Goal: Information Seeking & Learning: Learn about a topic

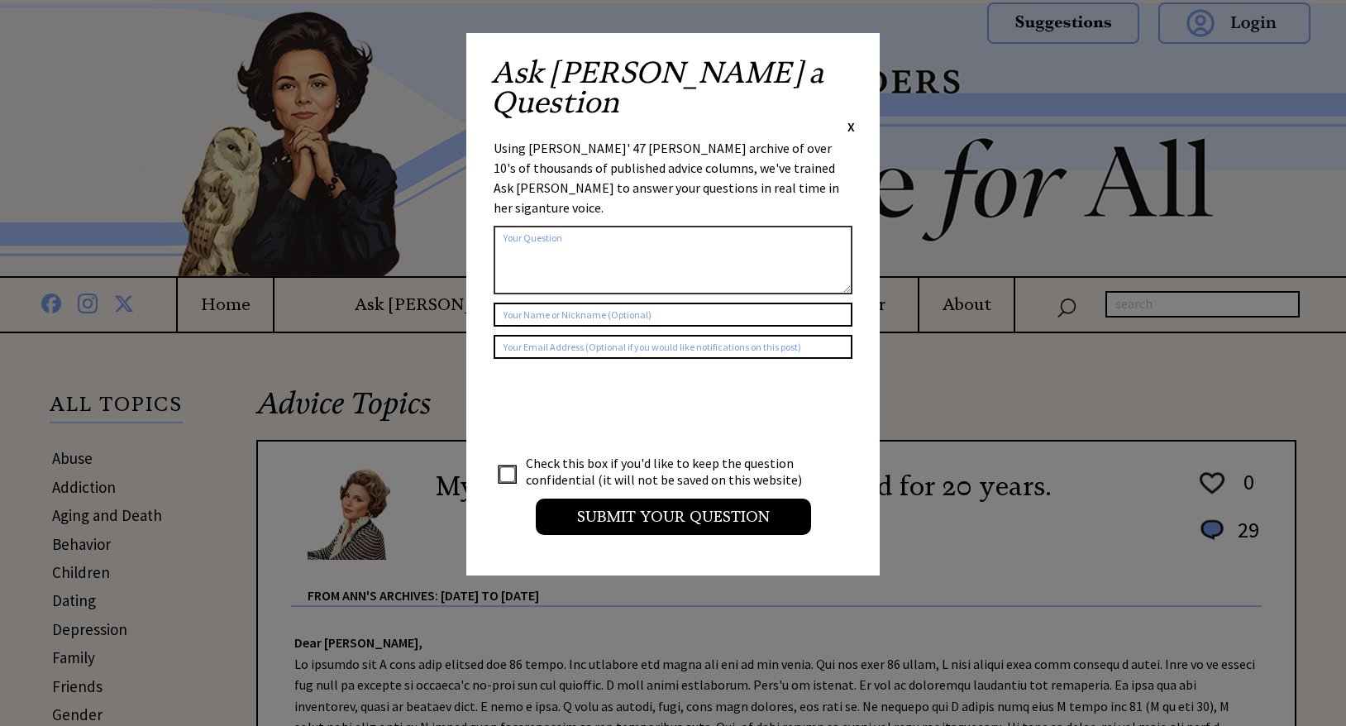
click at [851, 118] on span "X" at bounding box center [850, 126] width 7 height 17
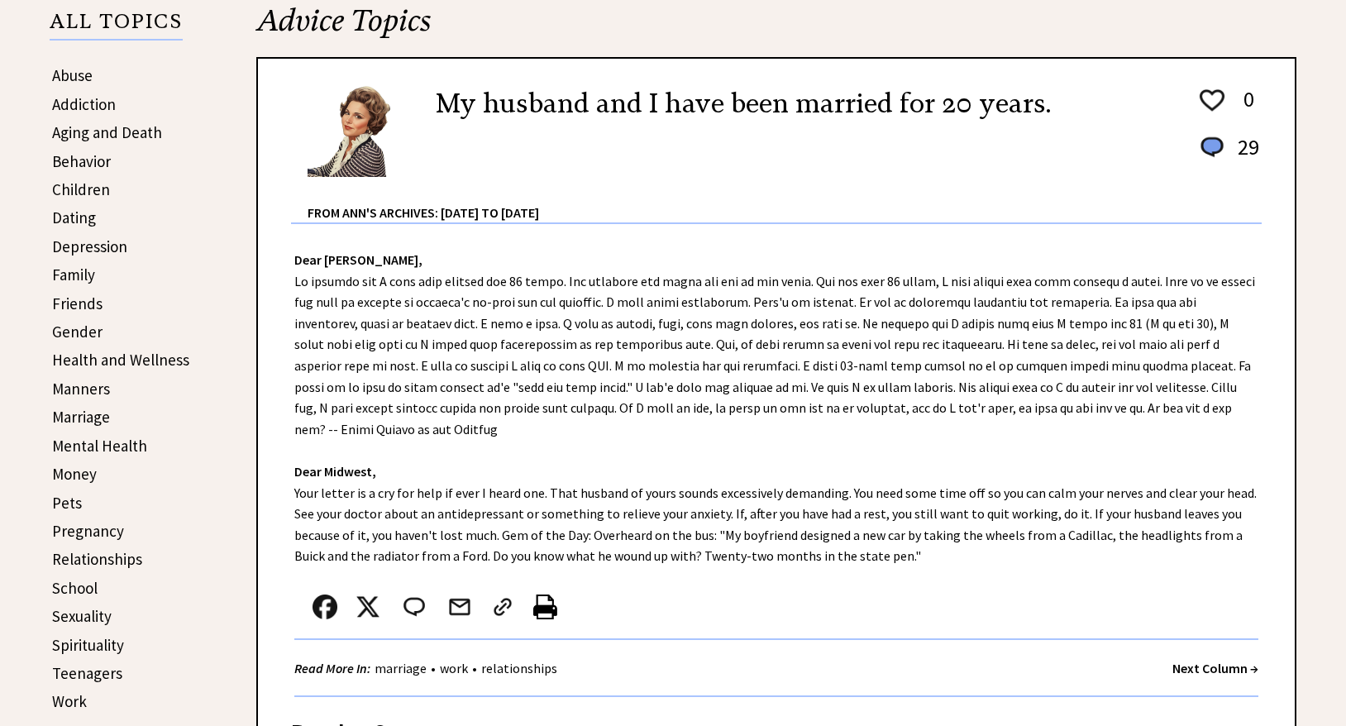
scroll to position [382, 0]
click at [144, 135] on link "Aging and Death" at bounding box center [107, 133] width 110 height 20
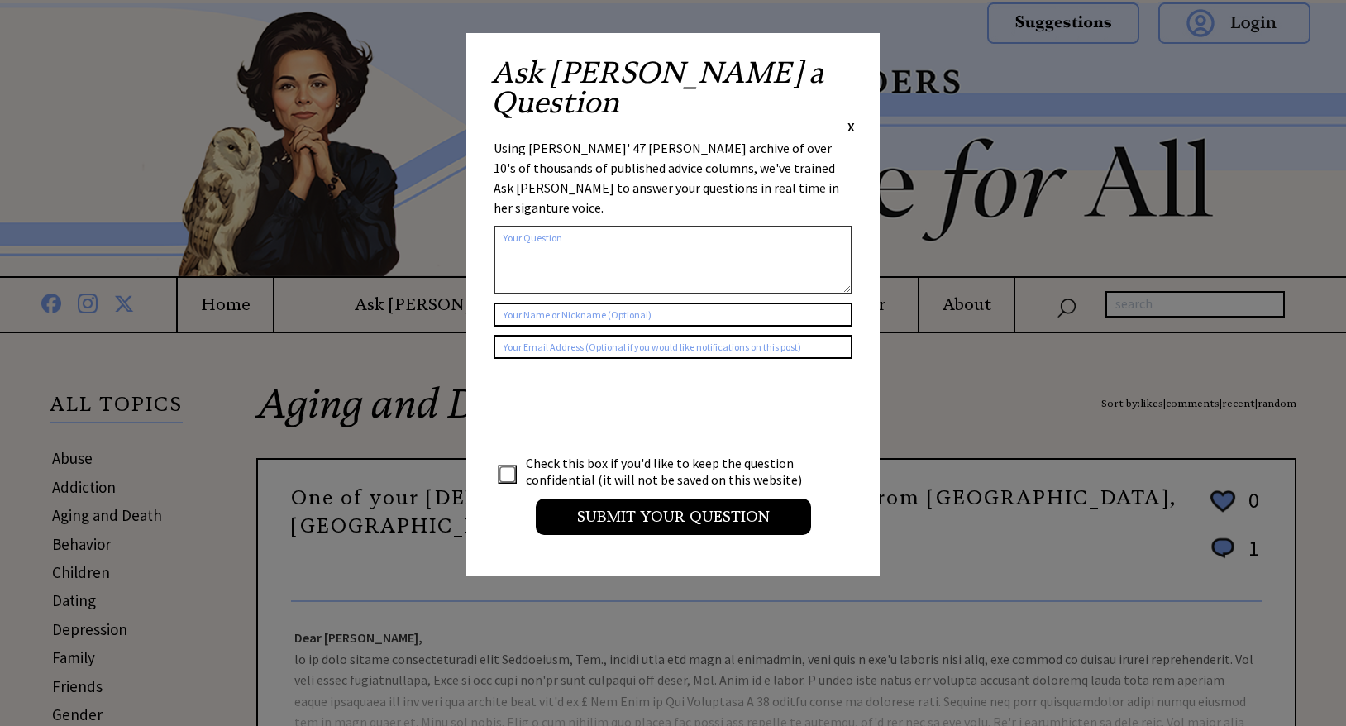
click at [852, 118] on span "X" at bounding box center [850, 126] width 7 height 17
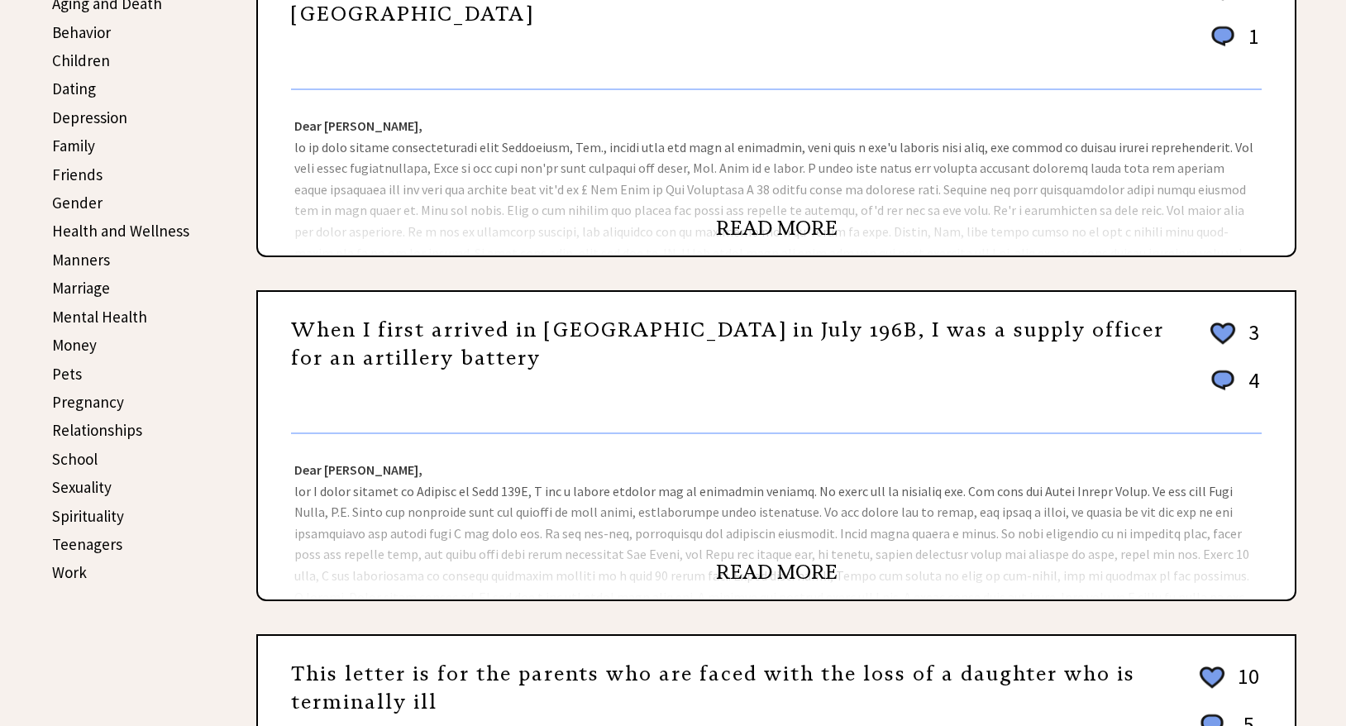
scroll to position [514, 0]
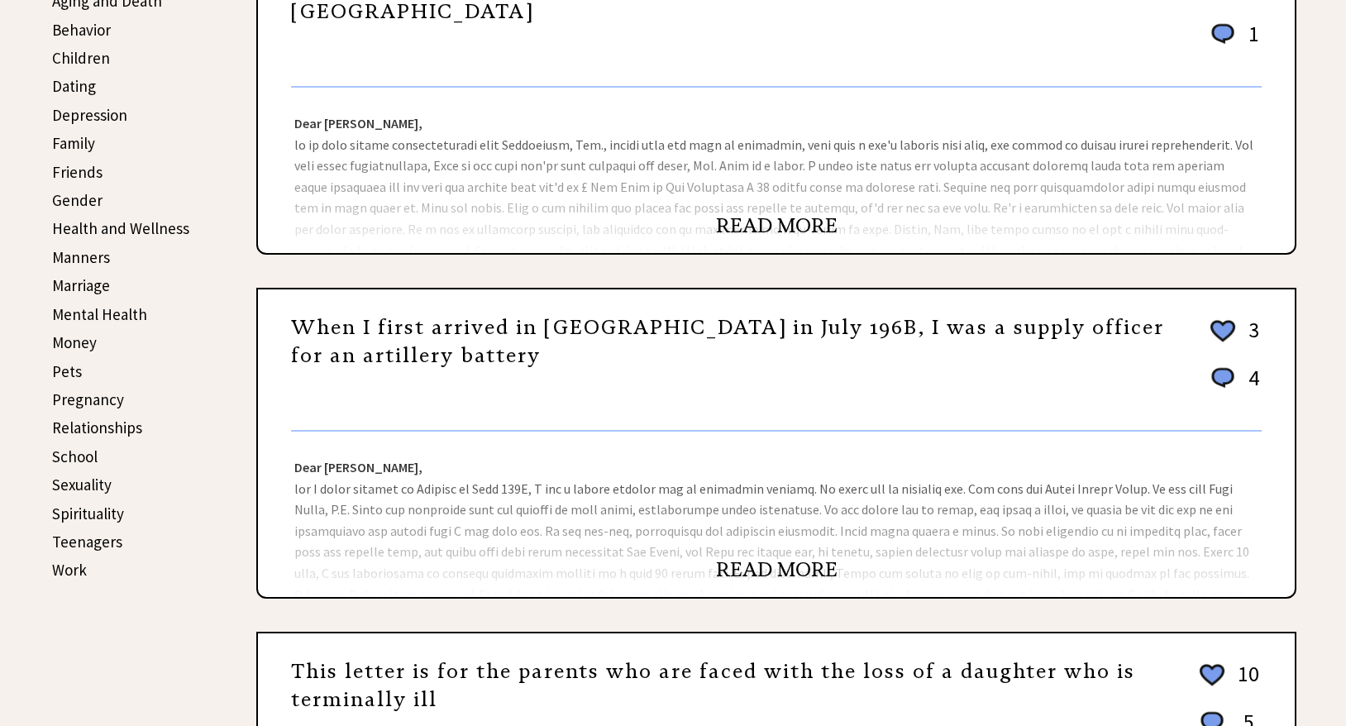
click at [796, 231] on link "READ MORE" at bounding box center [777, 225] width 122 height 25
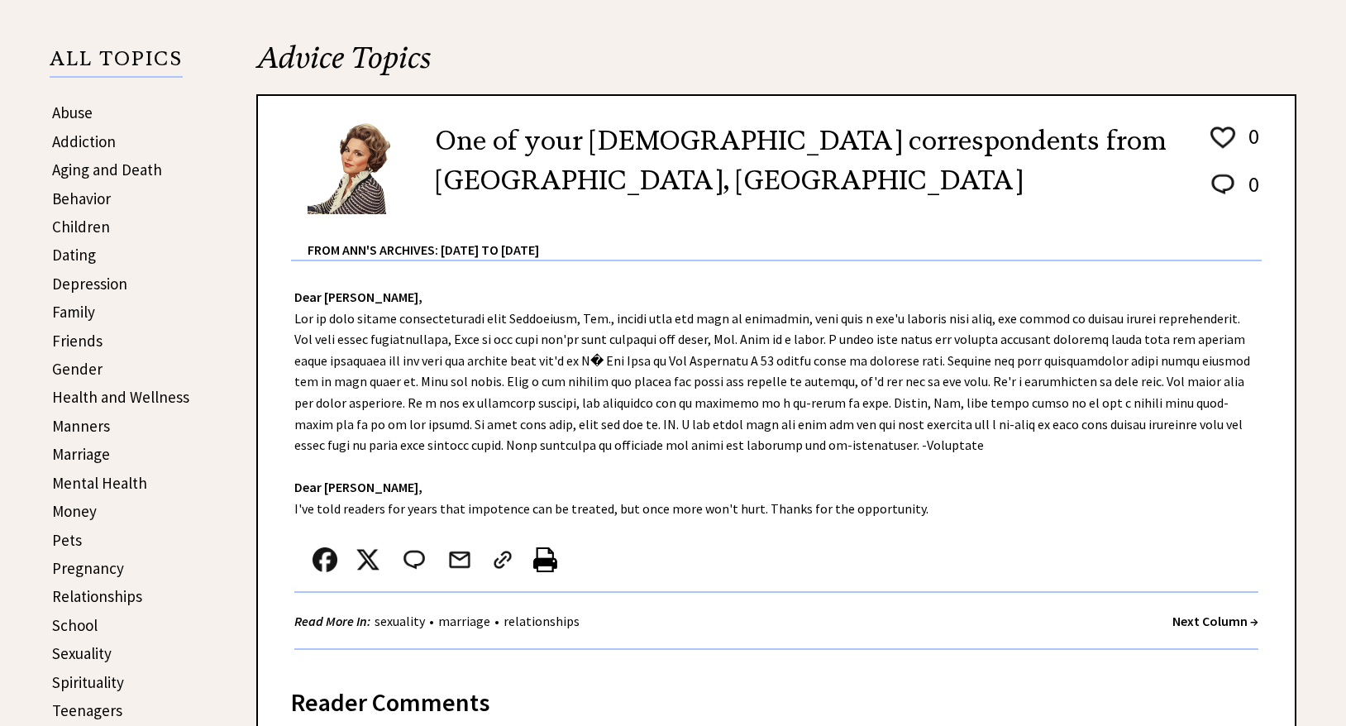
scroll to position [345, 0]
click at [156, 169] on link "Aging and Death" at bounding box center [107, 170] width 110 height 20
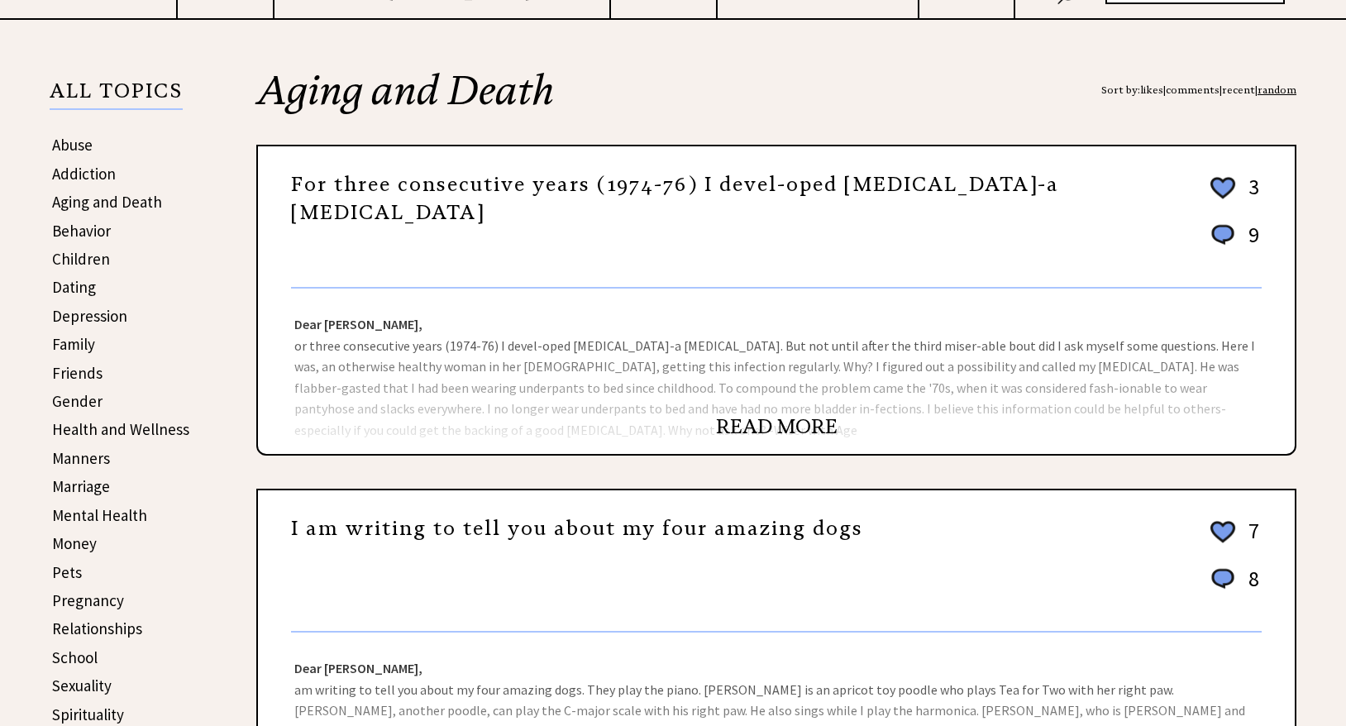
scroll to position [319, 0]
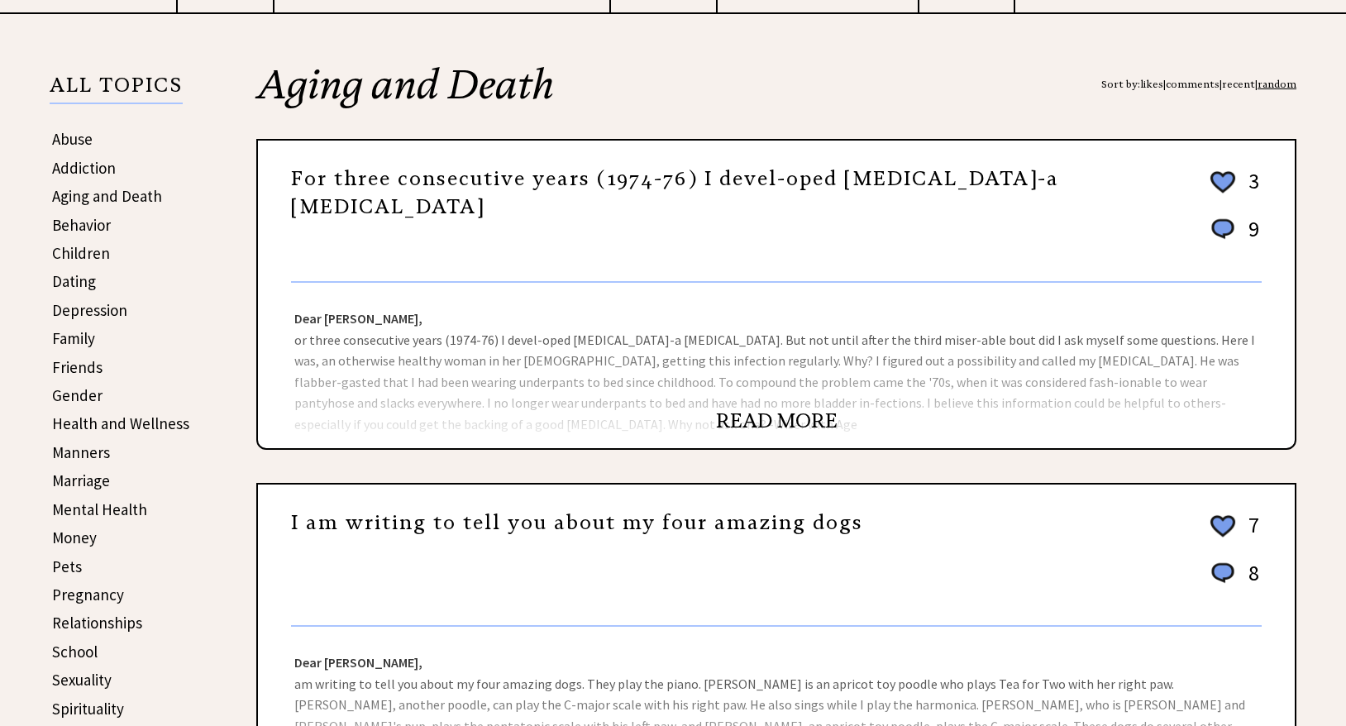
click at [739, 414] on link "READ MORE" at bounding box center [777, 420] width 122 height 25
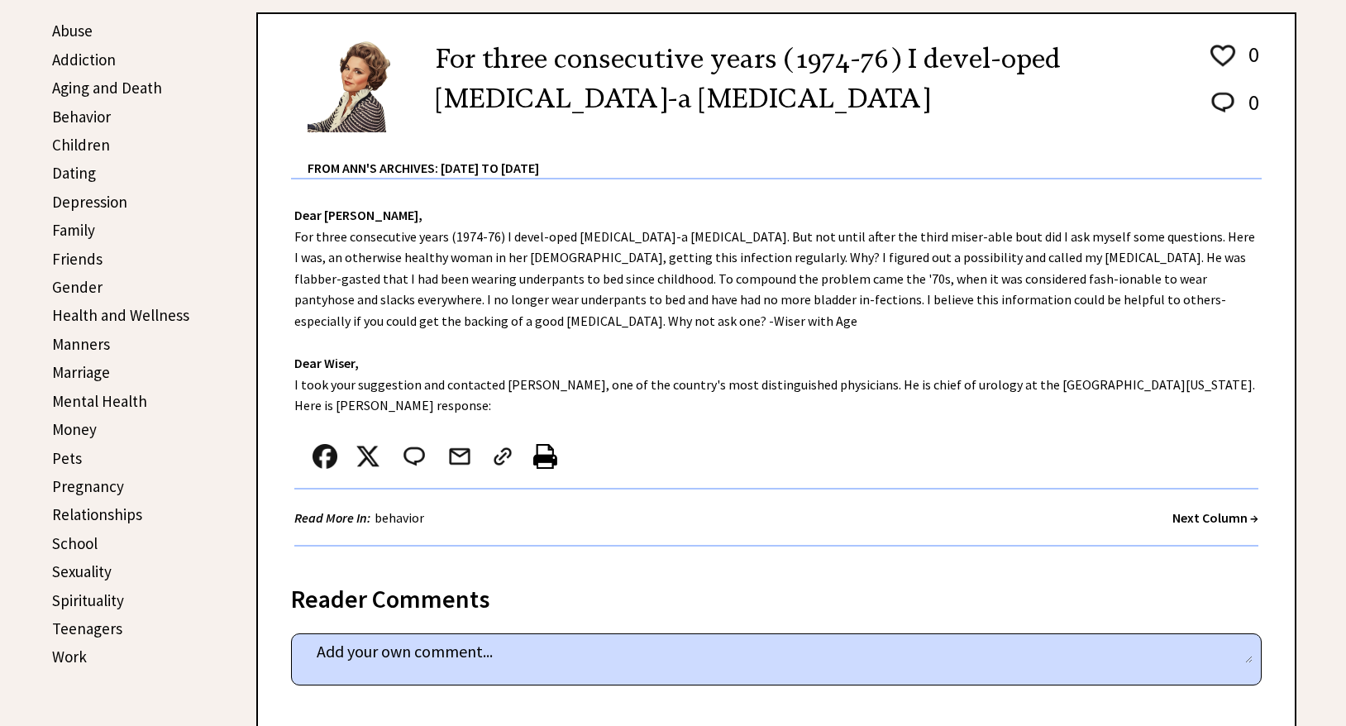
scroll to position [429, 0]
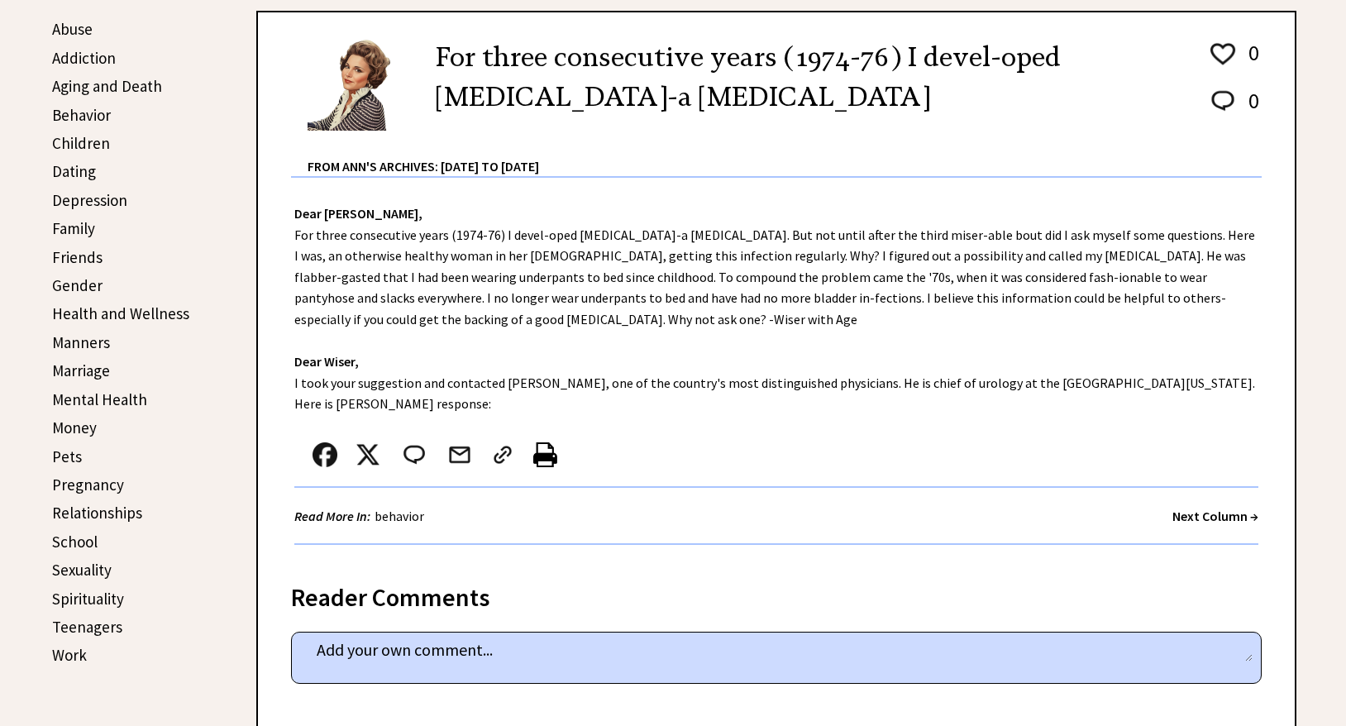
click at [564, 415] on div "Dear [PERSON_NAME], For three consecutive years (1974-76) I devel-oped [MEDICAL…" at bounding box center [776, 370] width 1037 height 384
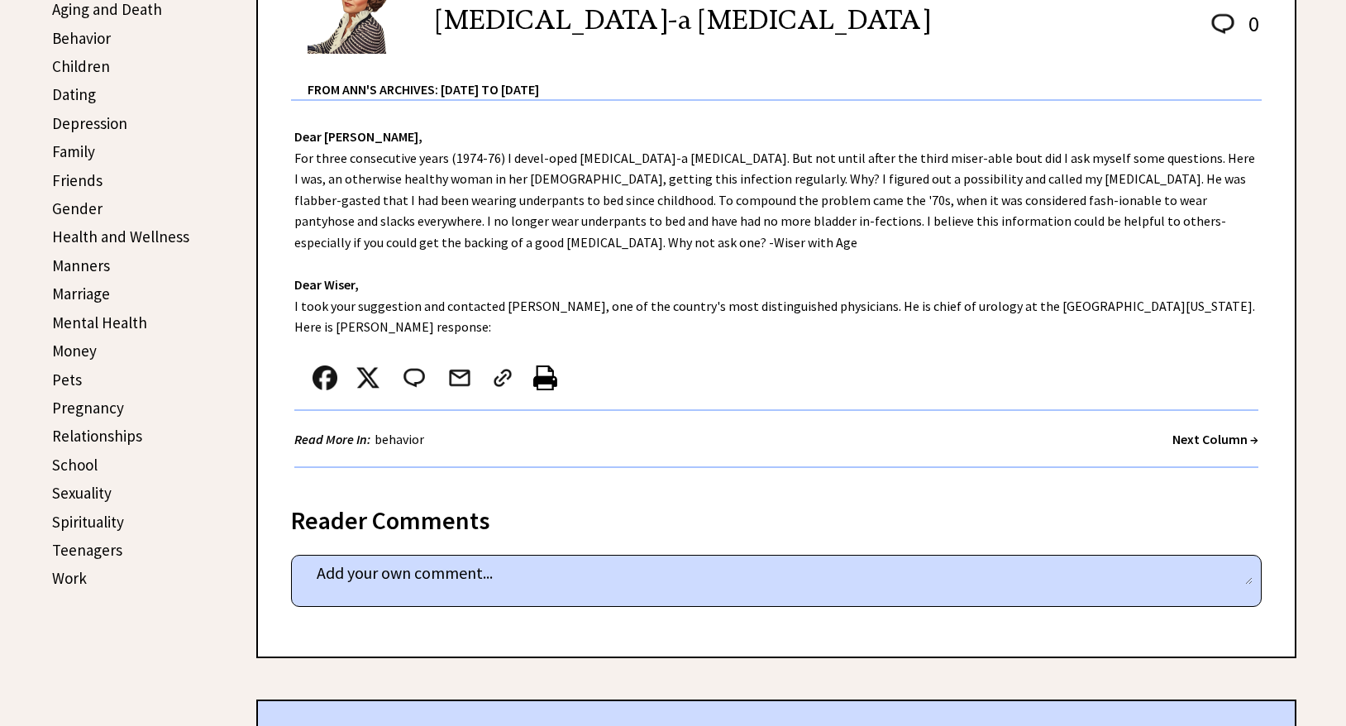
scroll to position [509, 0]
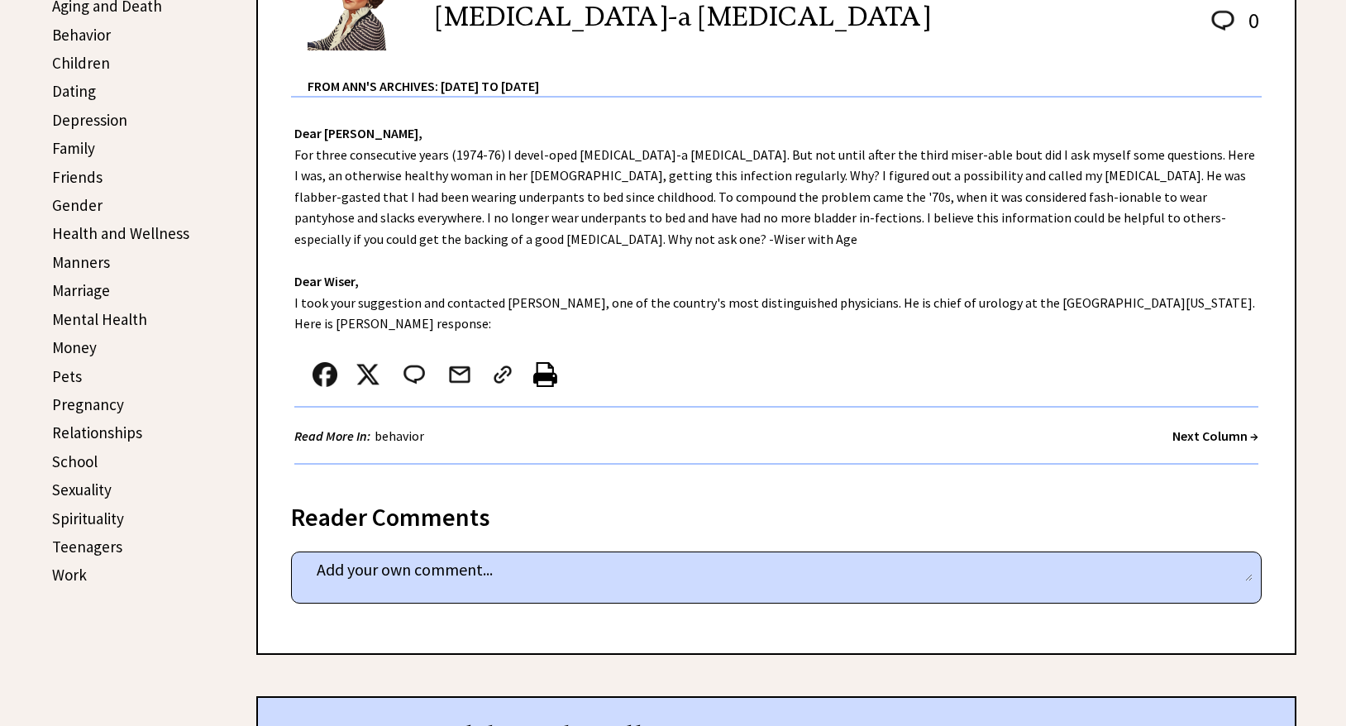
click at [1181, 427] on strong "Next Column →" at bounding box center [1215, 435] width 86 height 17
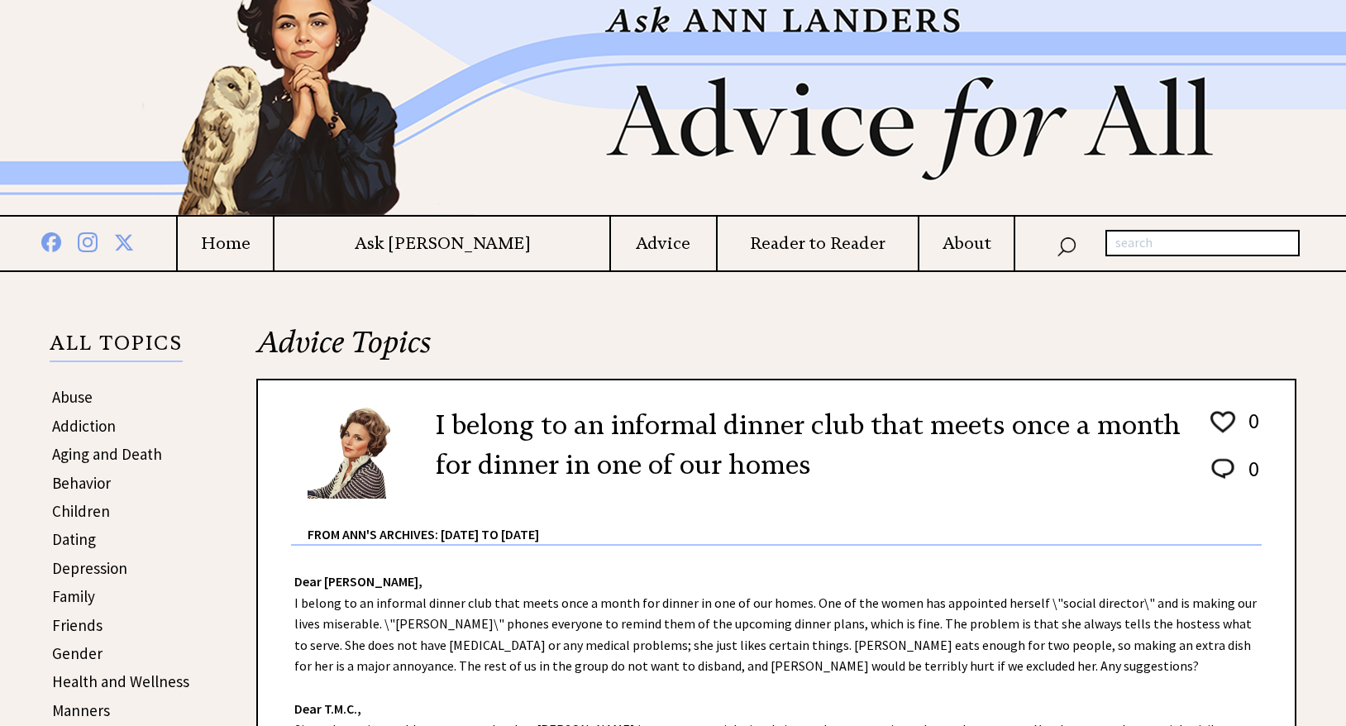
scroll to position [55, 0]
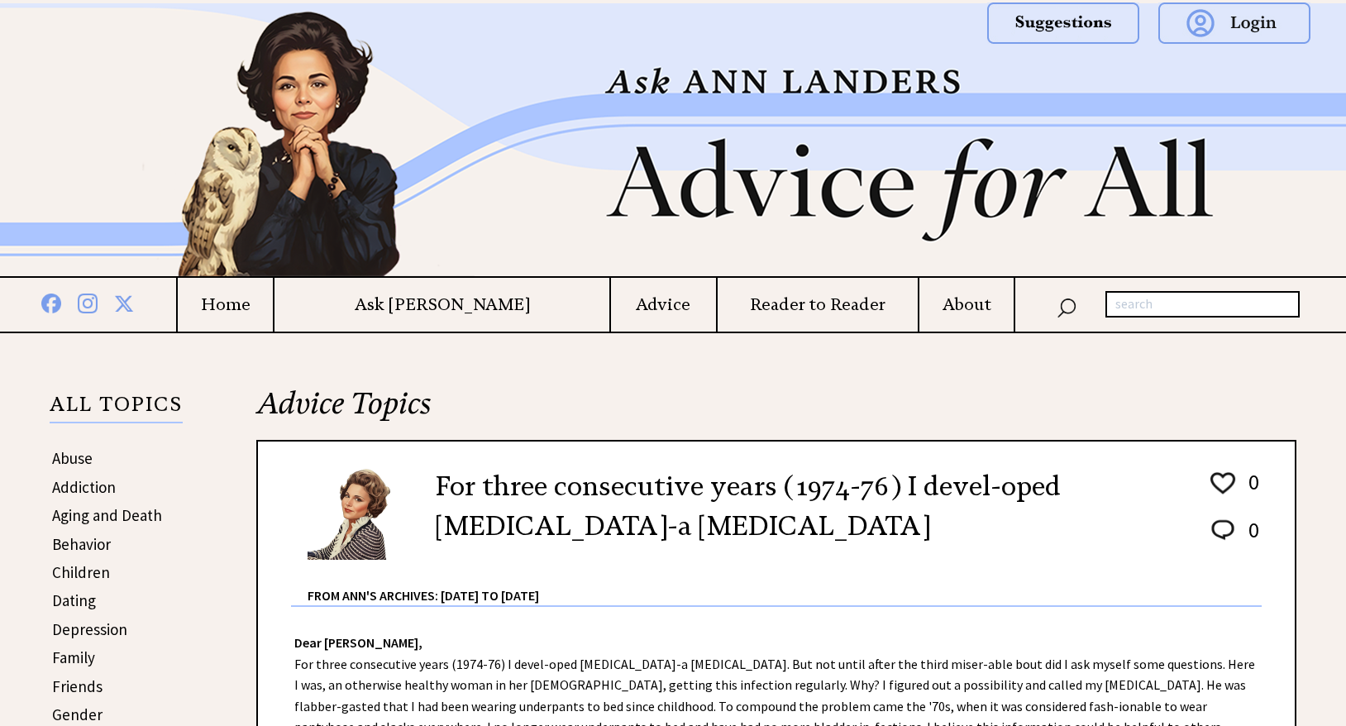
scroll to position [509, 0]
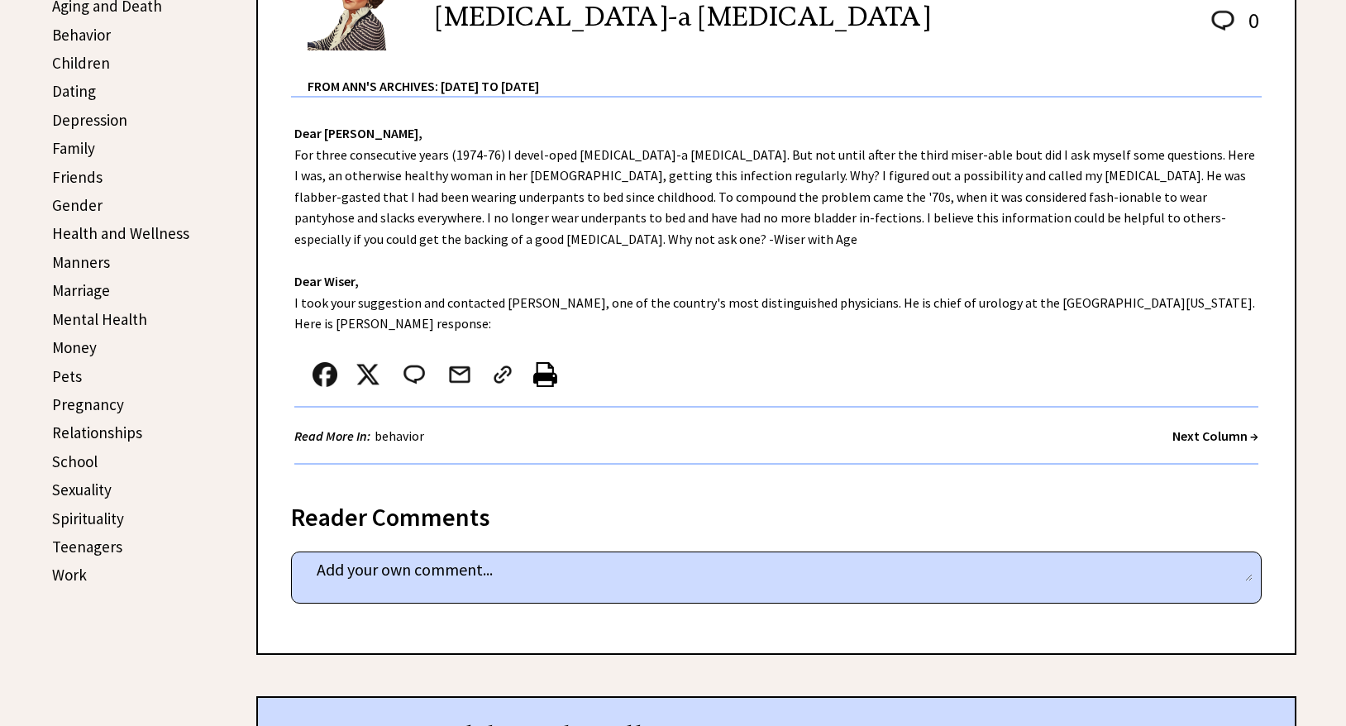
click at [428, 434] on link "behavior" at bounding box center [399, 435] width 58 height 17
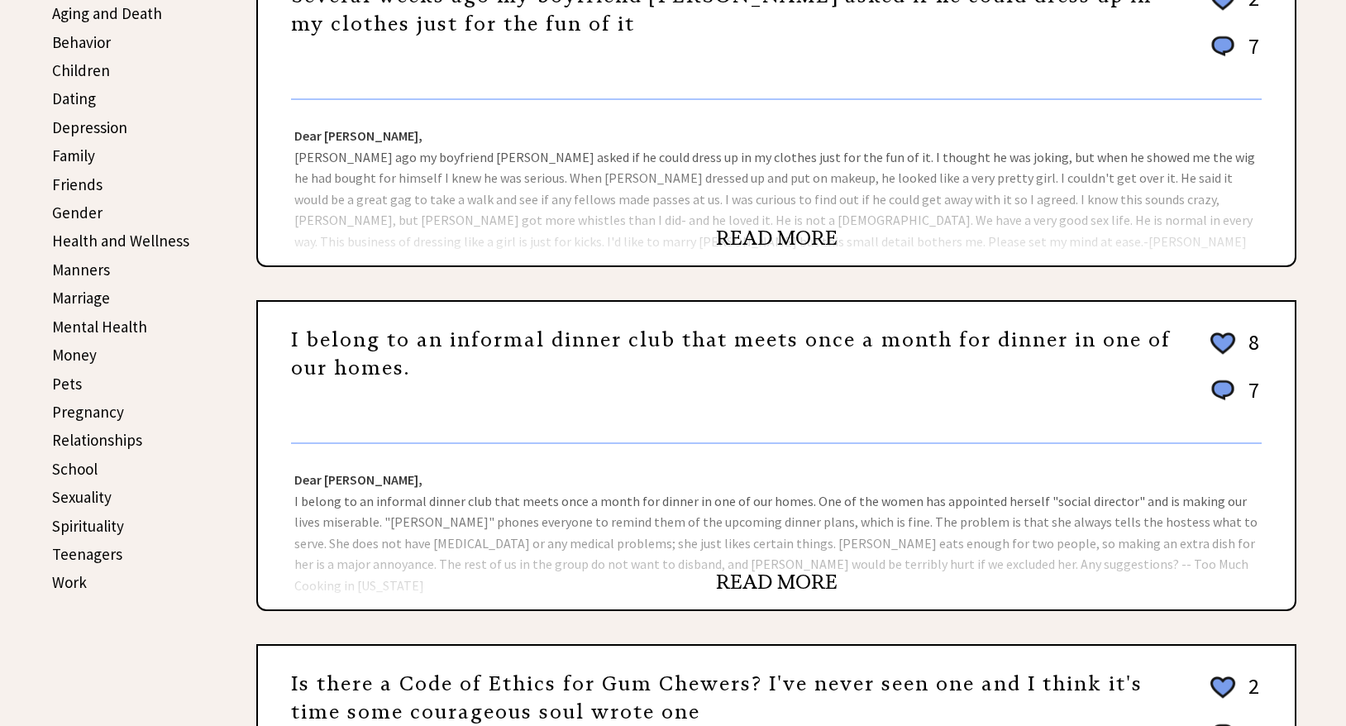
scroll to position [503, 0]
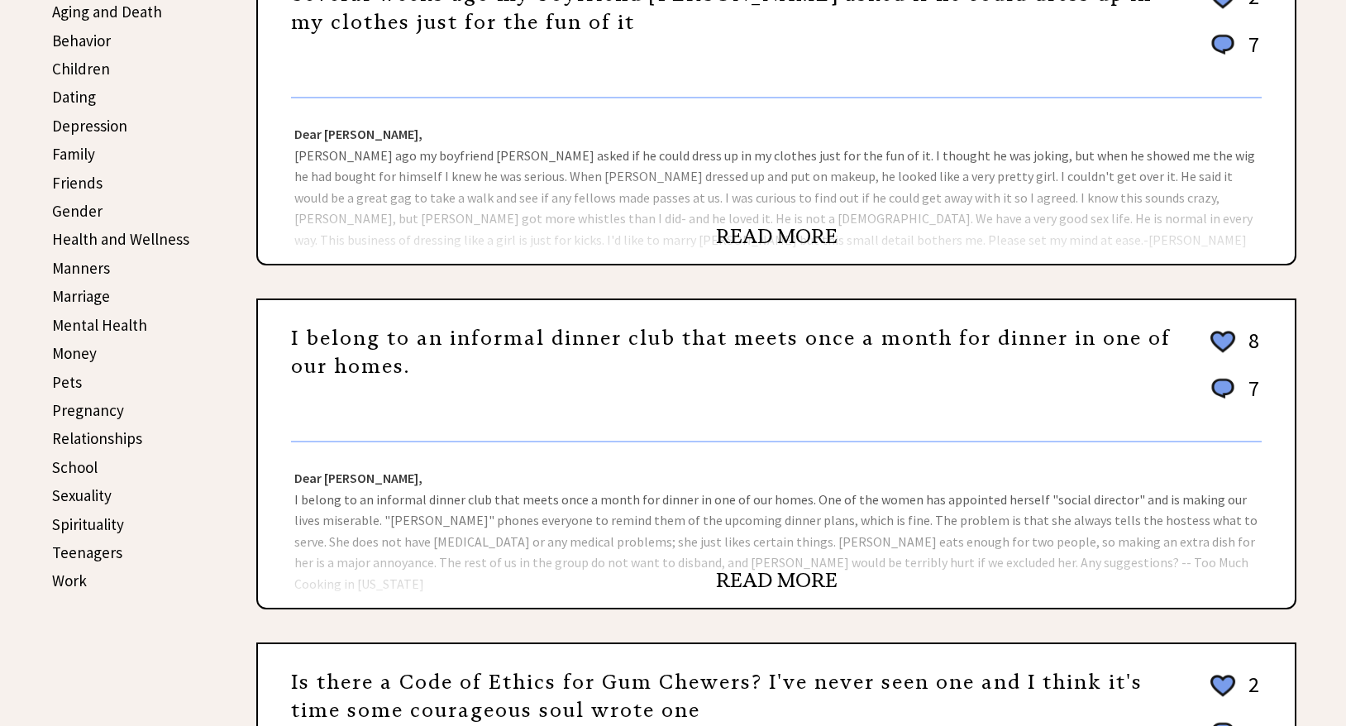
click at [117, 516] on link "Spirituality" at bounding box center [88, 524] width 72 height 20
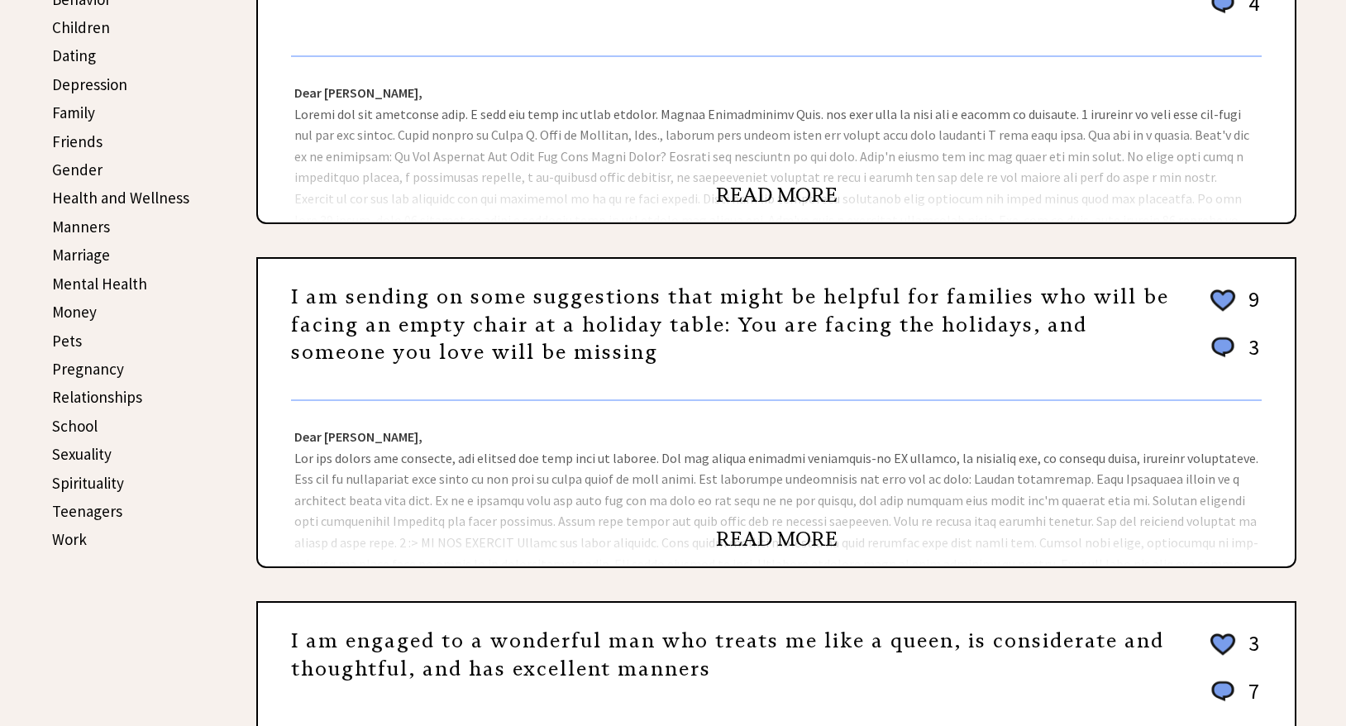
scroll to position [560, 0]
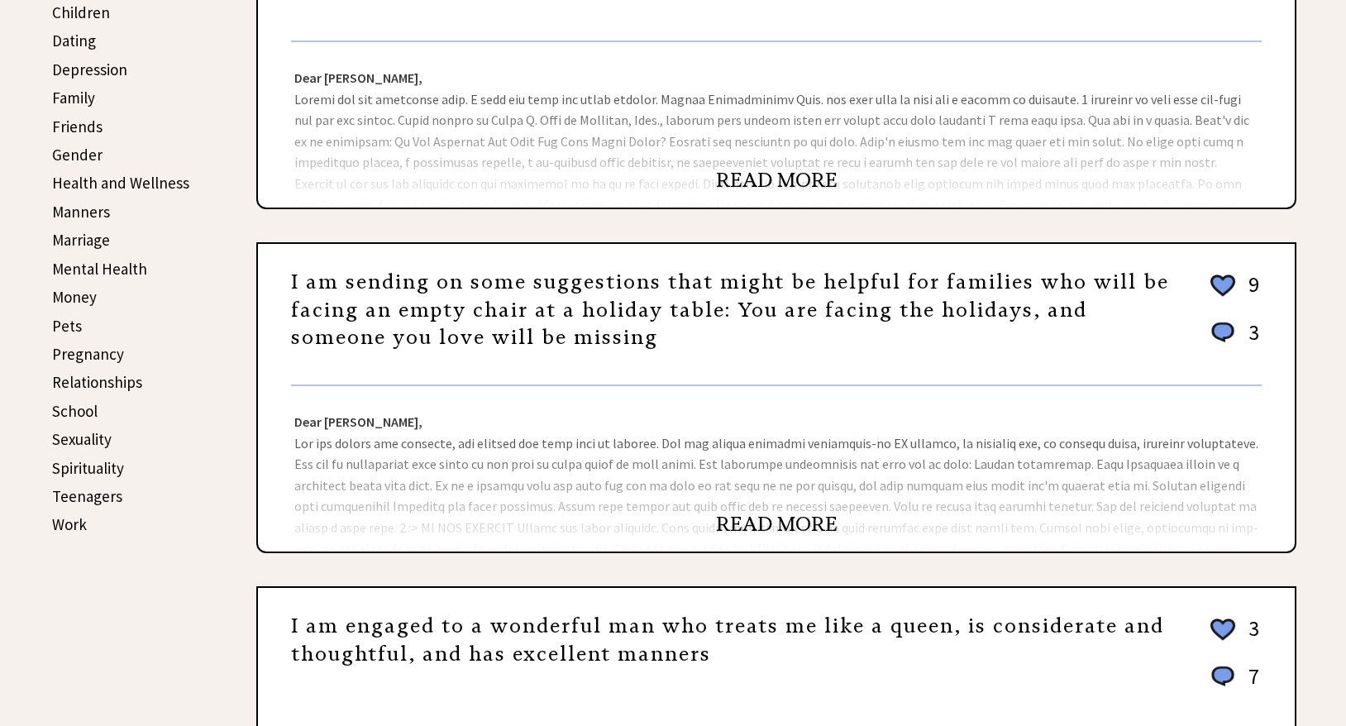
click at [740, 513] on link "READ MORE" at bounding box center [777, 524] width 122 height 25
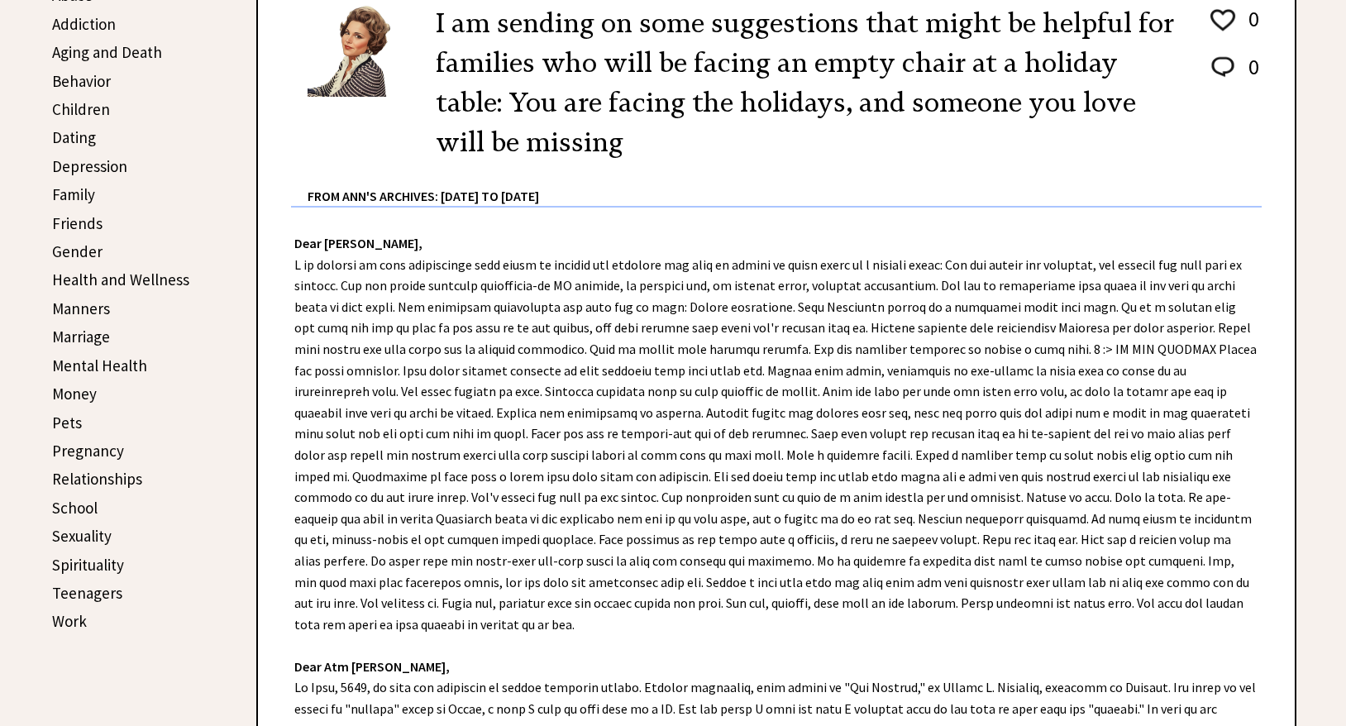
scroll to position [469, 0]
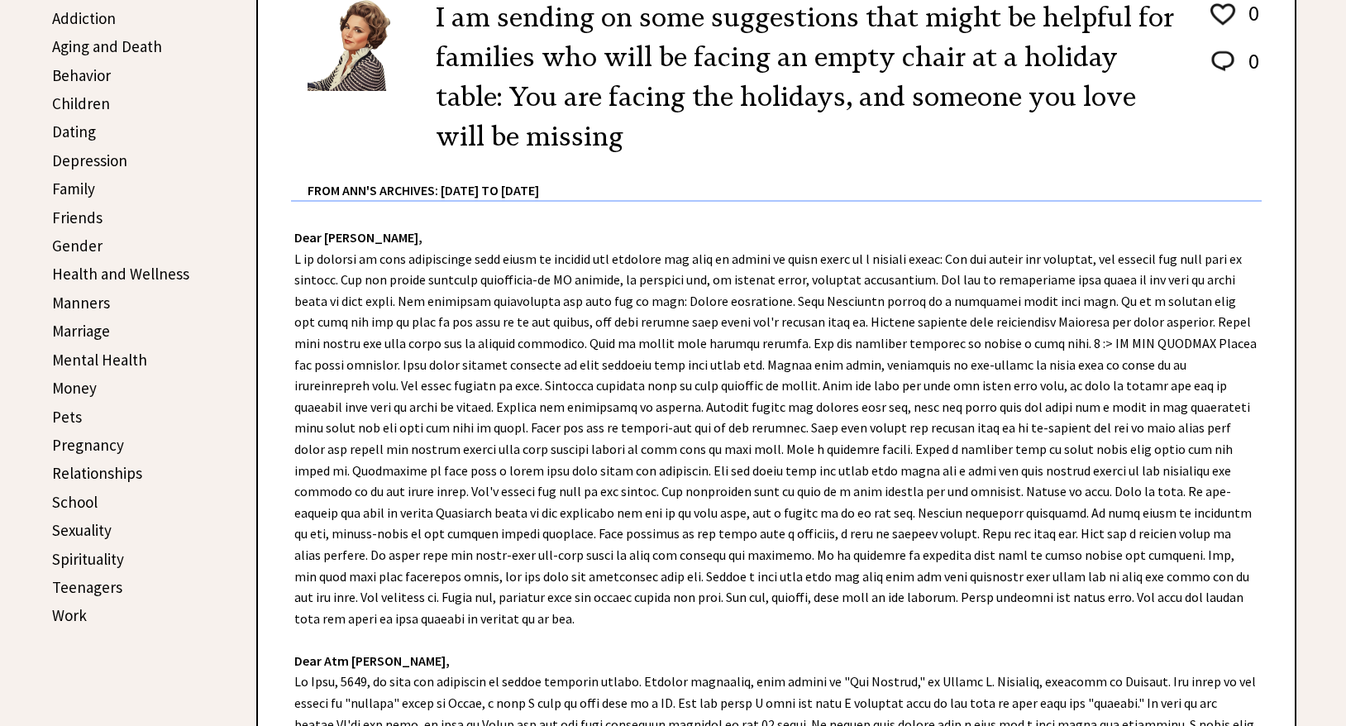
click at [92, 220] on link "Friends" at bounding box center [77, 217] width 50 height 20
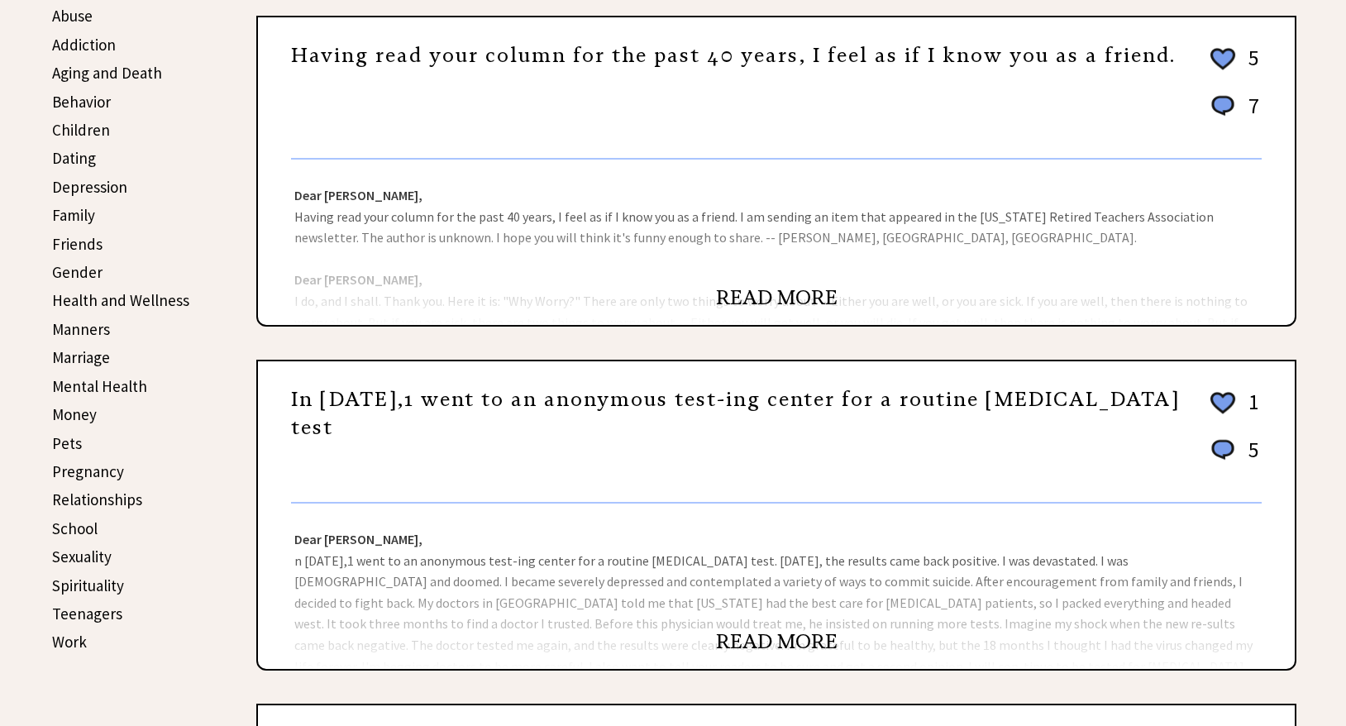
scroll to position [446, 0]
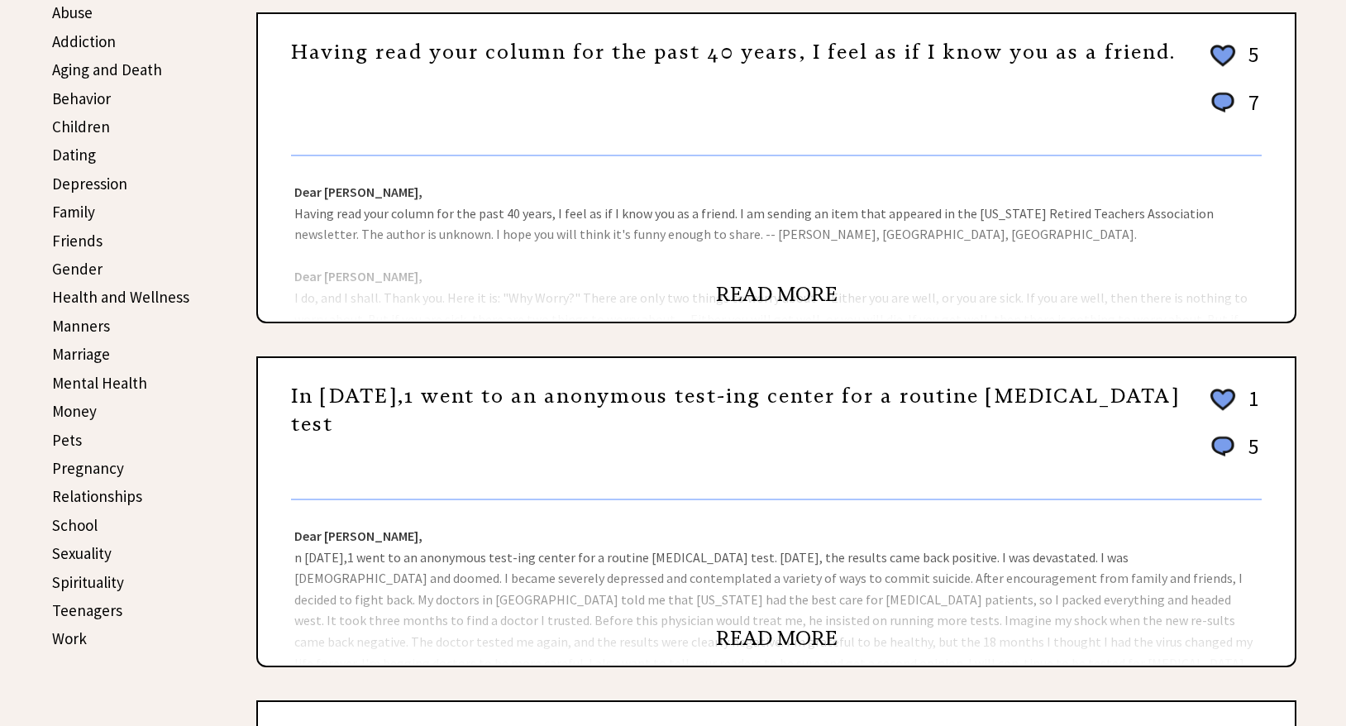
click at [746, 297] on link "READ MORE" at bounding box center [777, 294] width 122 height 25
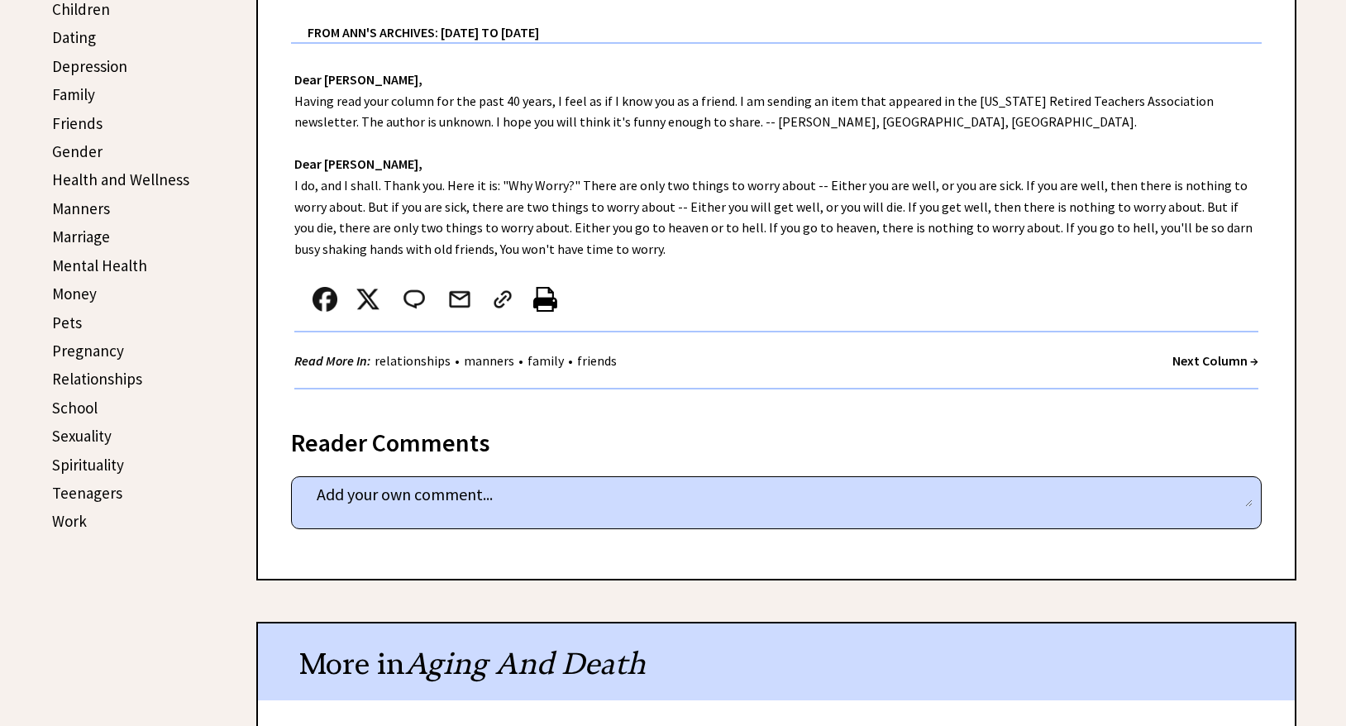
scroll to position [563, 0]
click at [548, 294] on img at bounding box center [545, 299] width 24 height 25
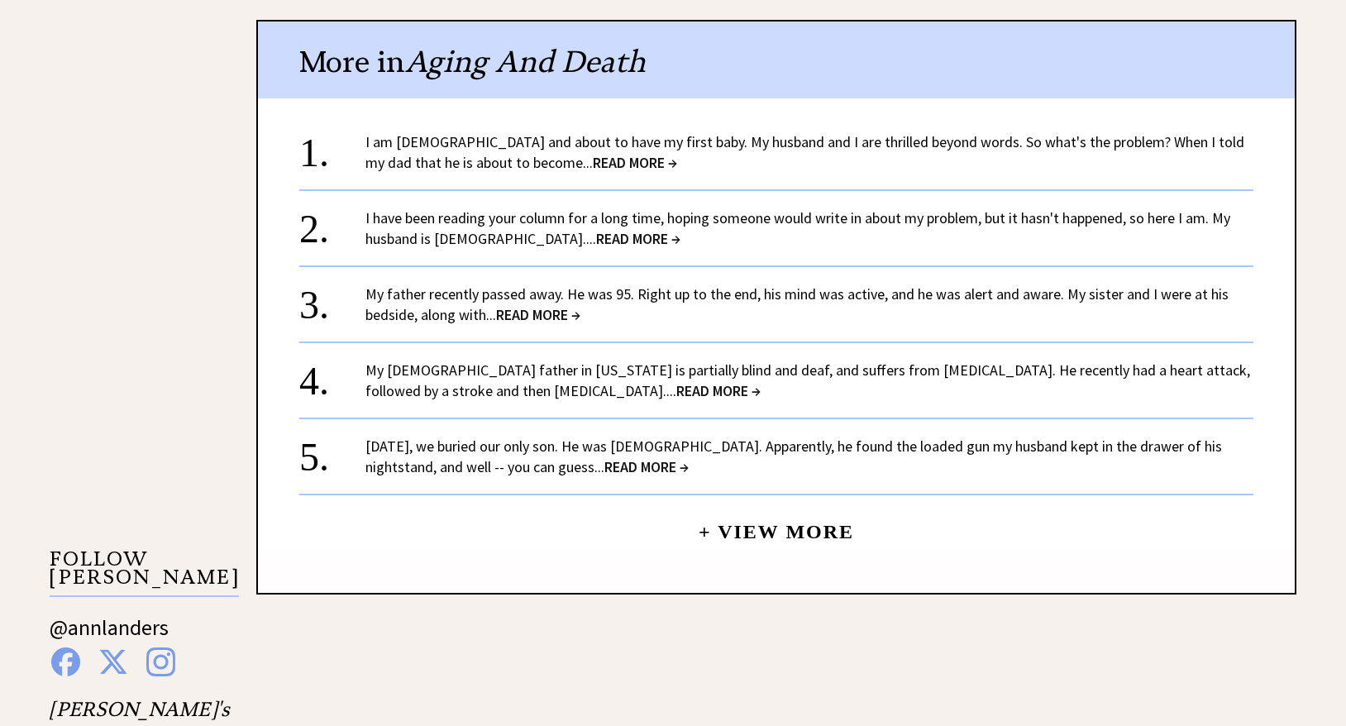
scroll to position [1167, 0]
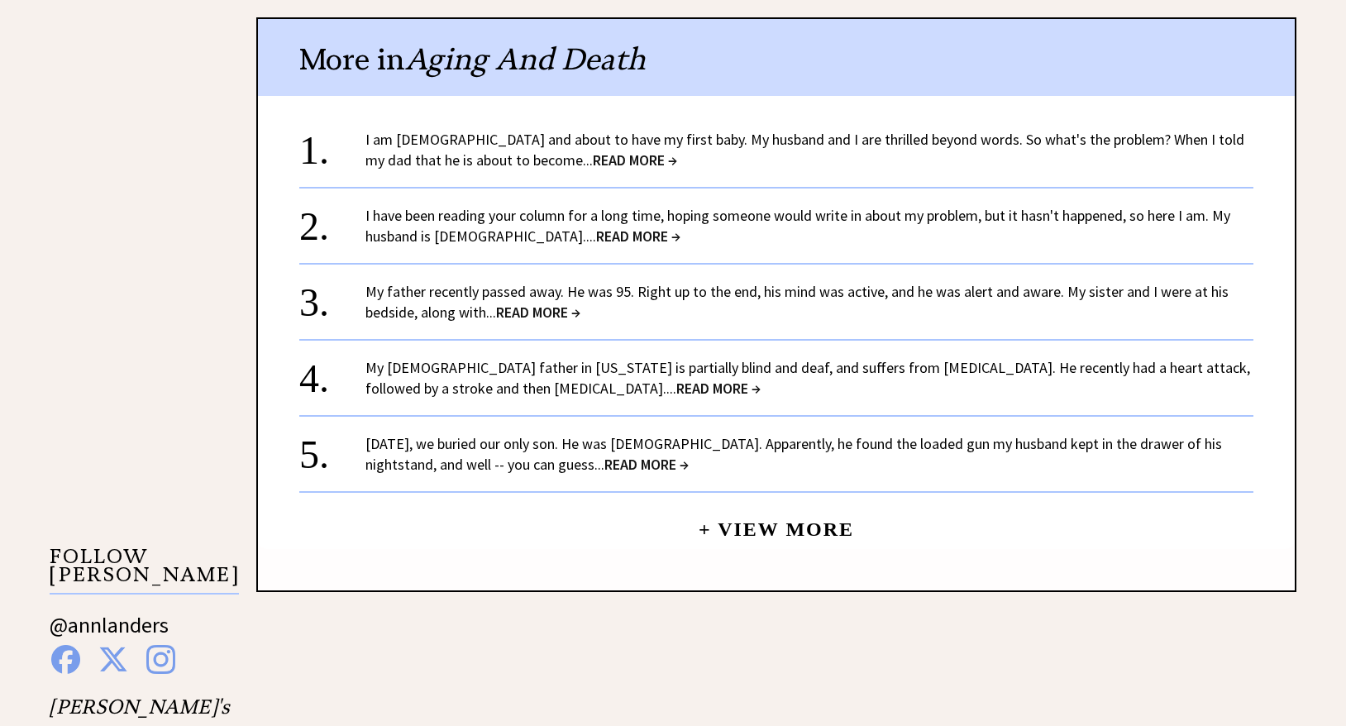
click at [604, 458] on span "READ MORE →" at bounding box center [646, 464] width 84 height 19
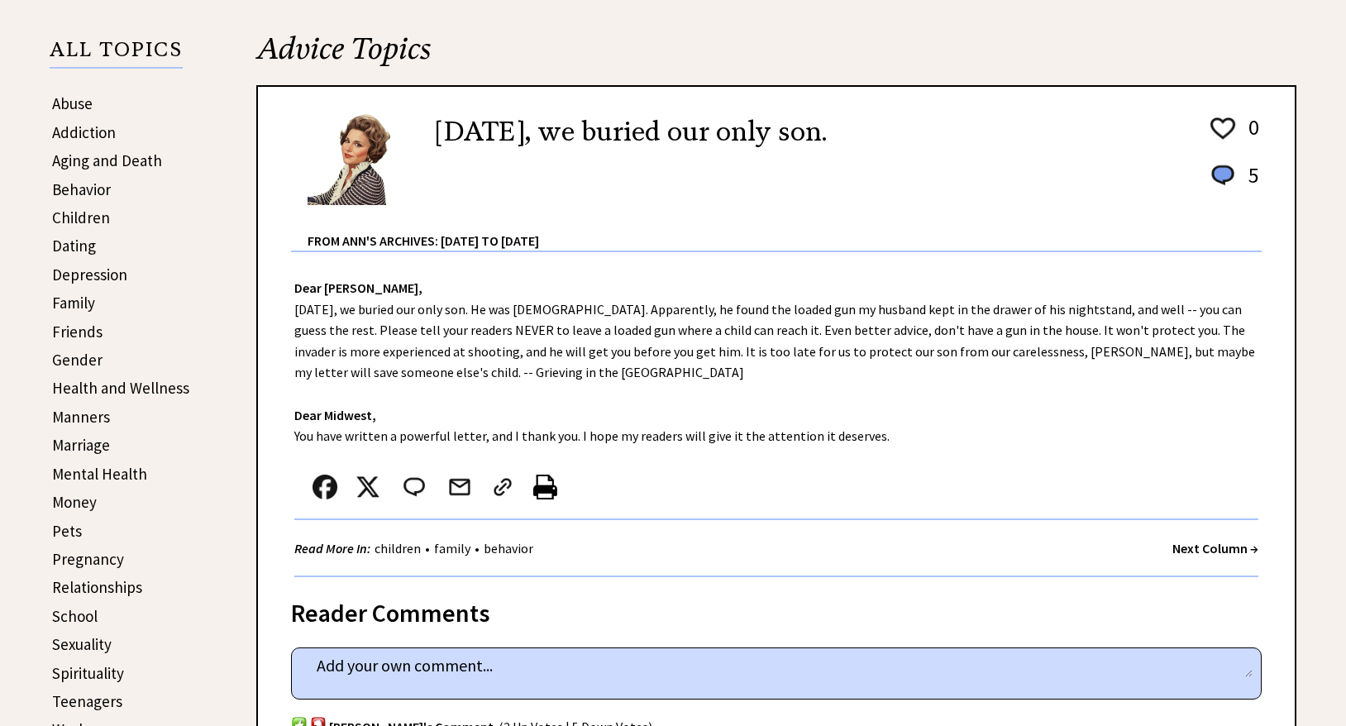
scroll to position [353, 0]
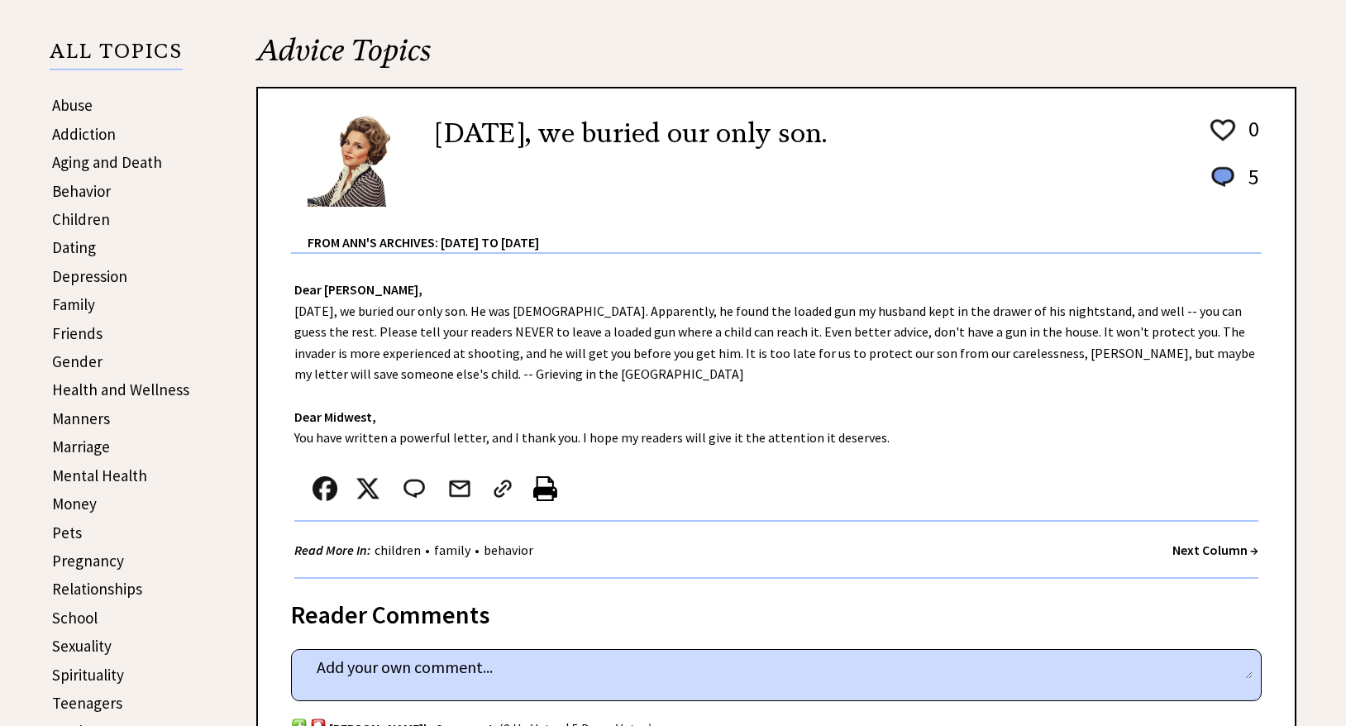
click at [94, 419] on link "Manners" at bounding box center [81, 418] width 58 height 20
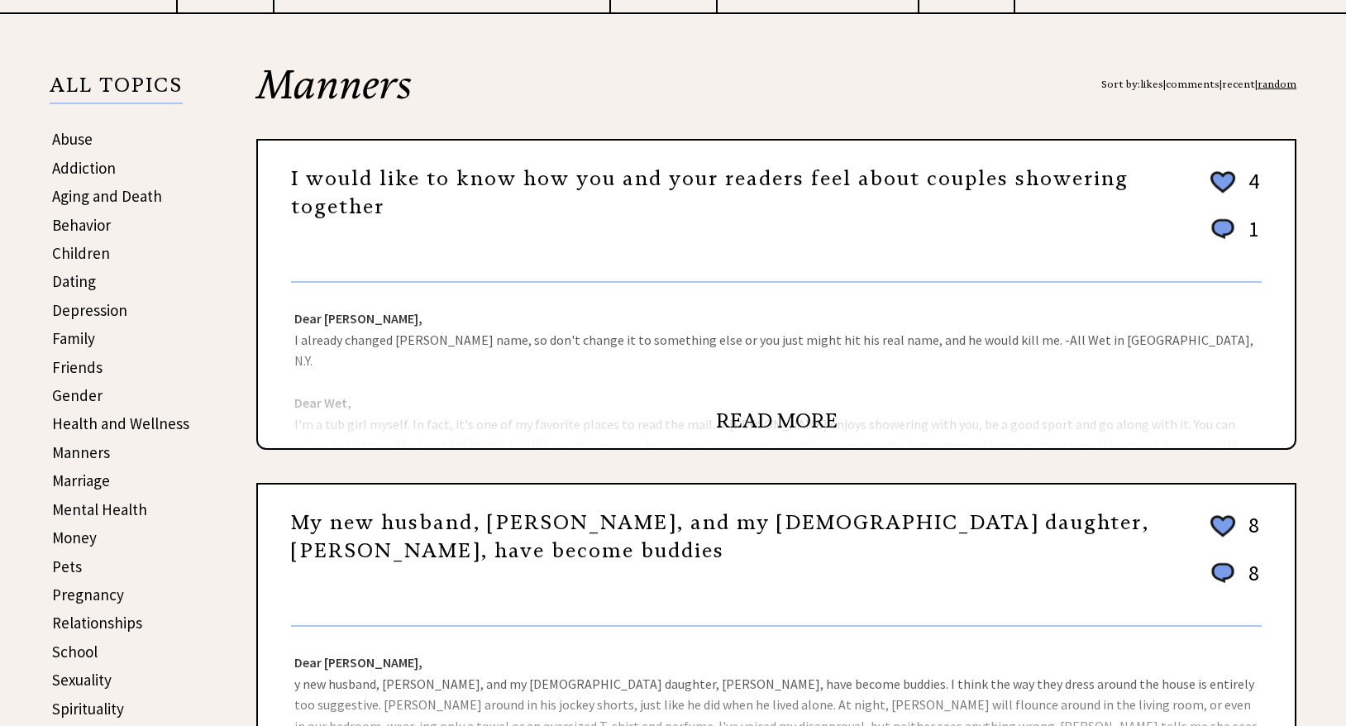
scroll to position [322, 0]
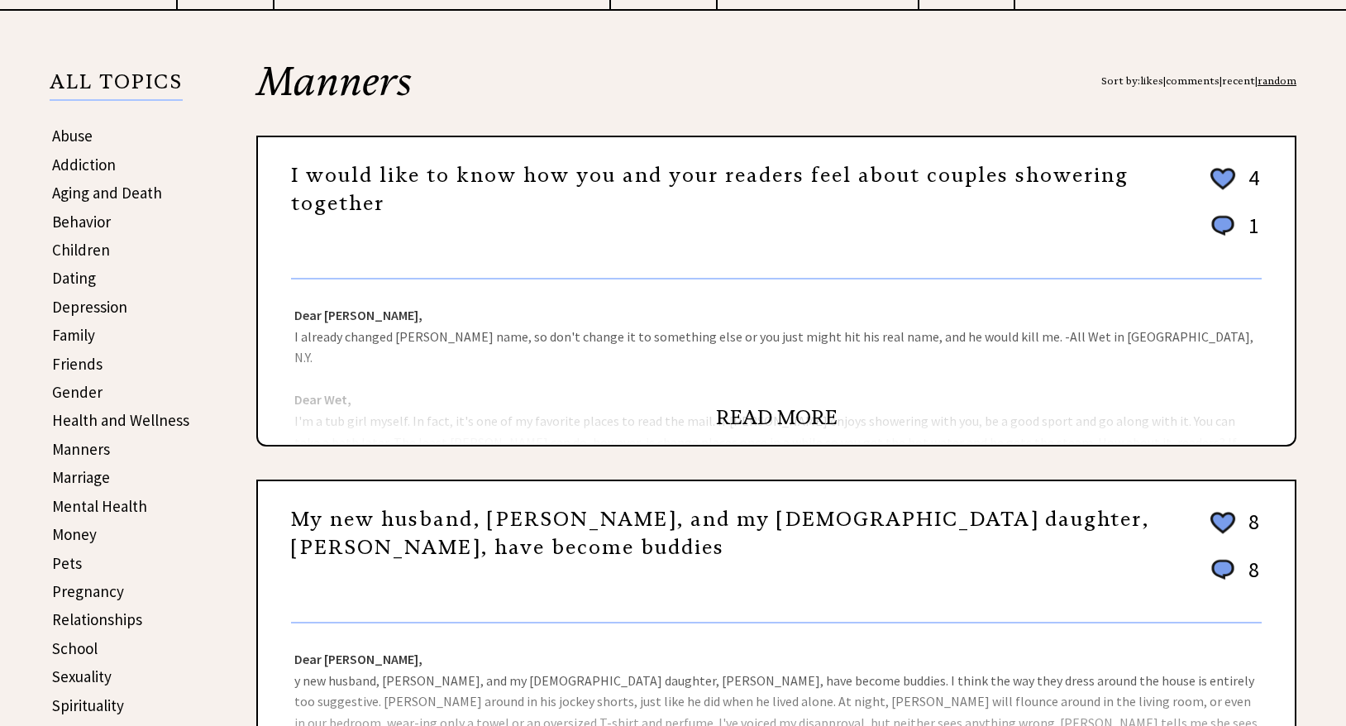
click at [725, 418] on link "READ MORE" at bounding box center [777, 417] width 122 height 25
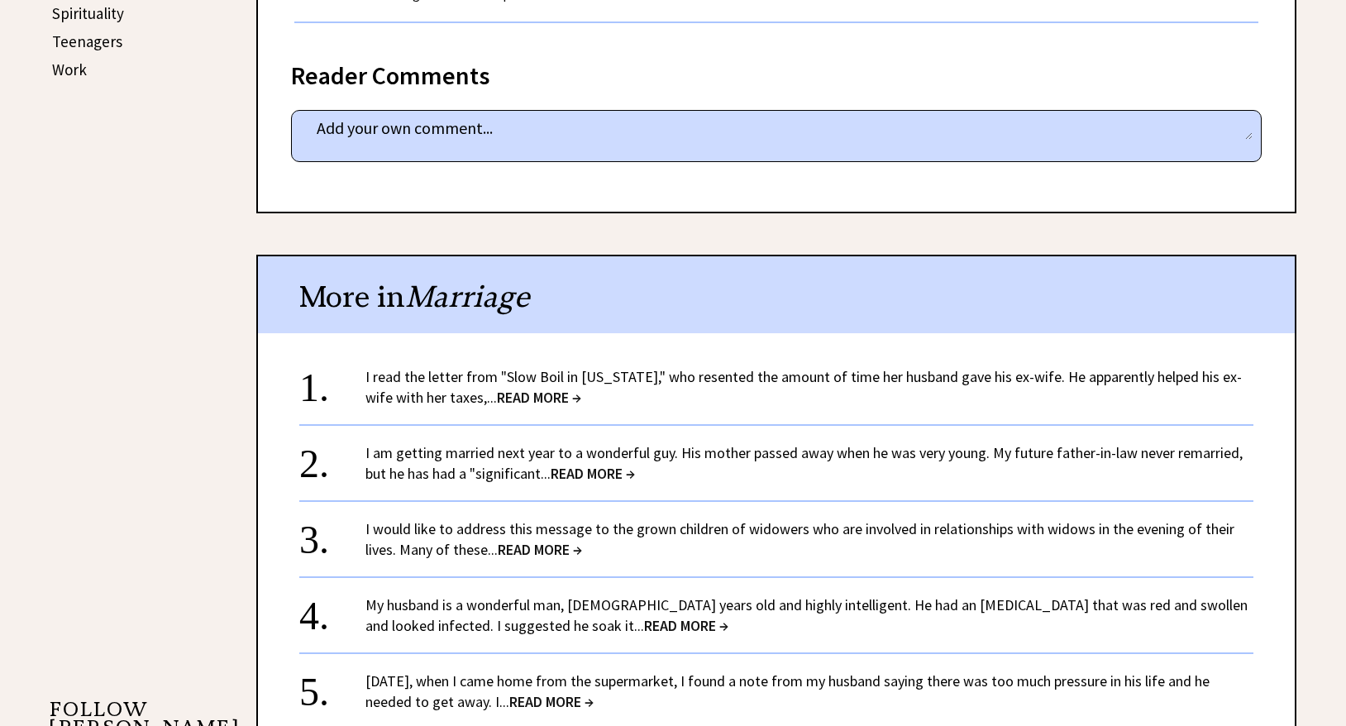
scroll to position [1015, 0]
click at [546, 392] on span "READ MORE →" at bounding box center [539, 396] width 84 height 19
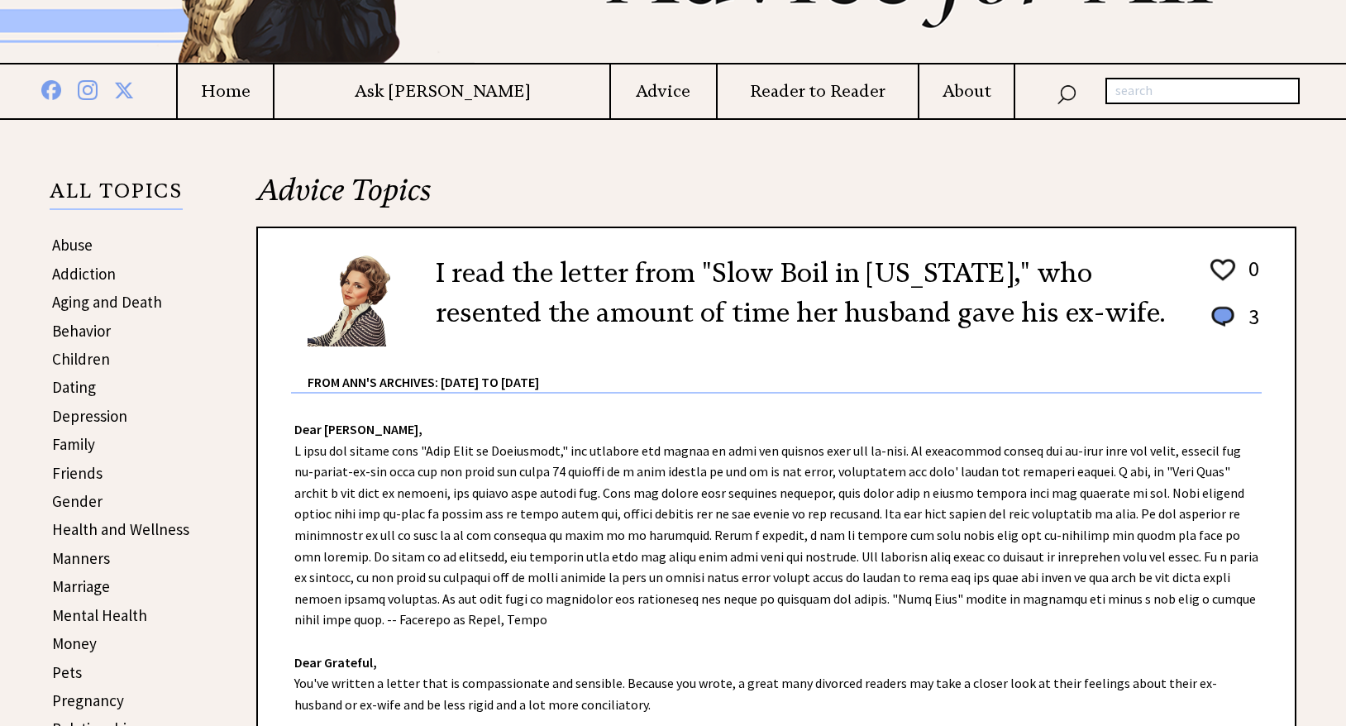
scroll to position [213, 0]
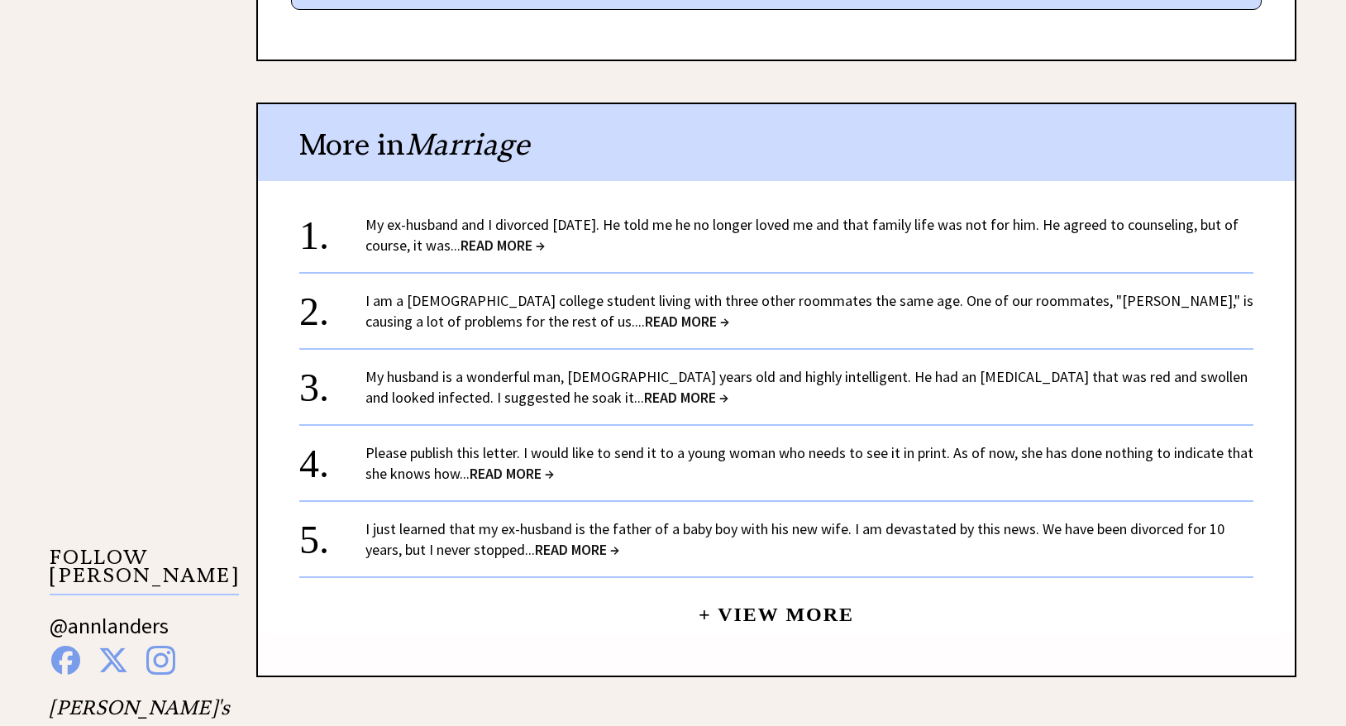
scroll to position [1165, 0]
click at [644, 393] on span "READ MORE →" at bounding box center [686, 397] width 84 height 19
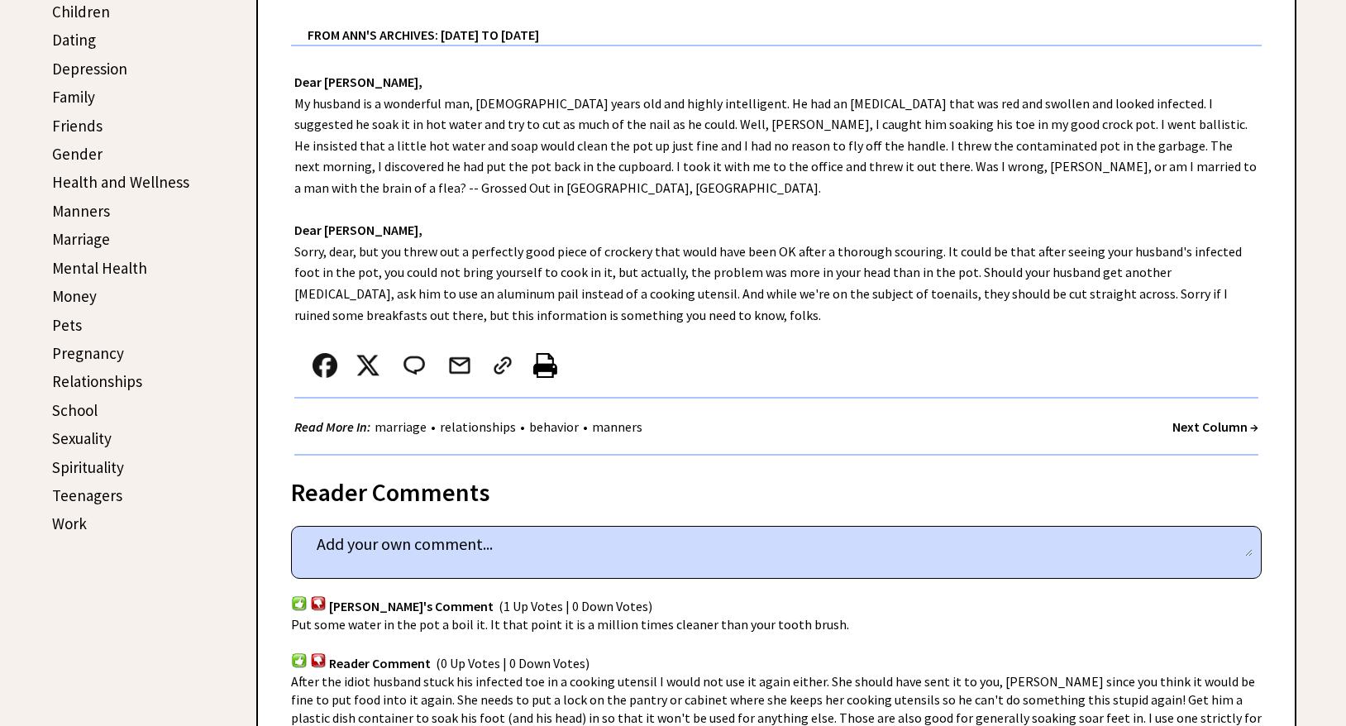
scroll to position [613, 0]
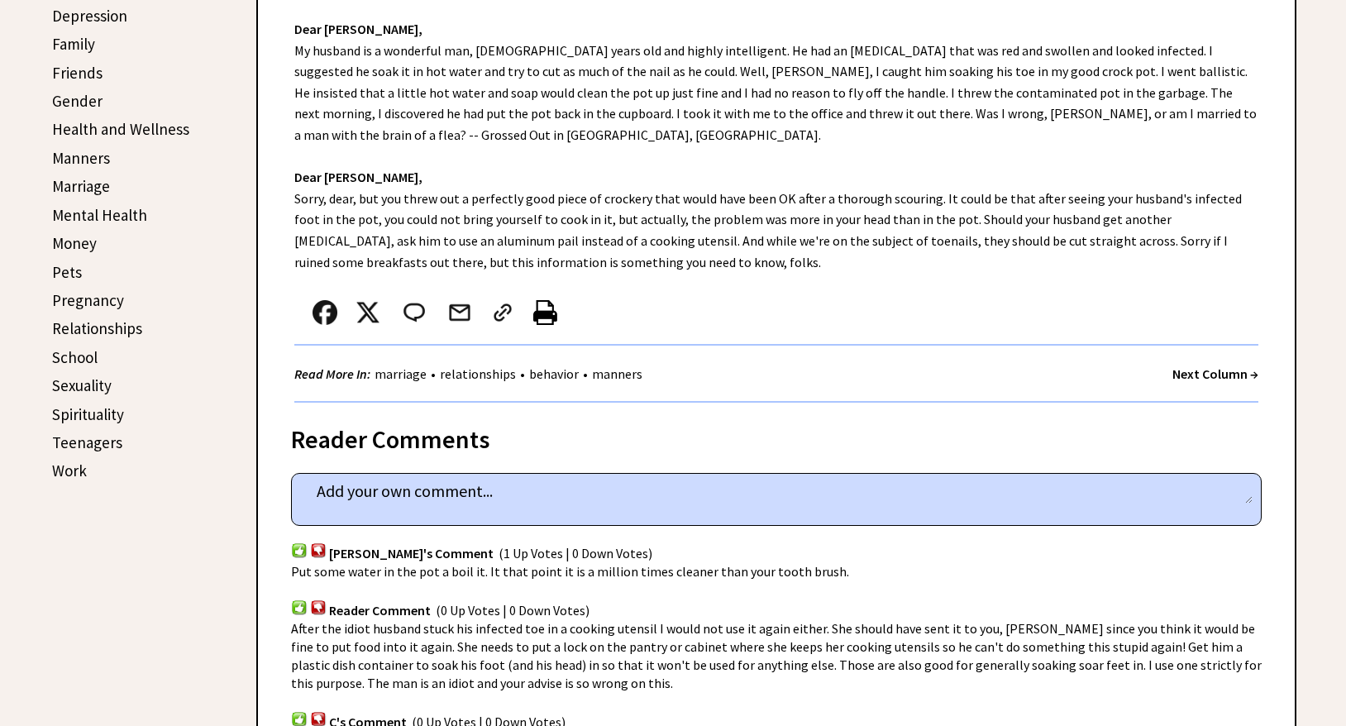
click at [543, 300] on img at bounding box center [545, 312] width 24 height 25
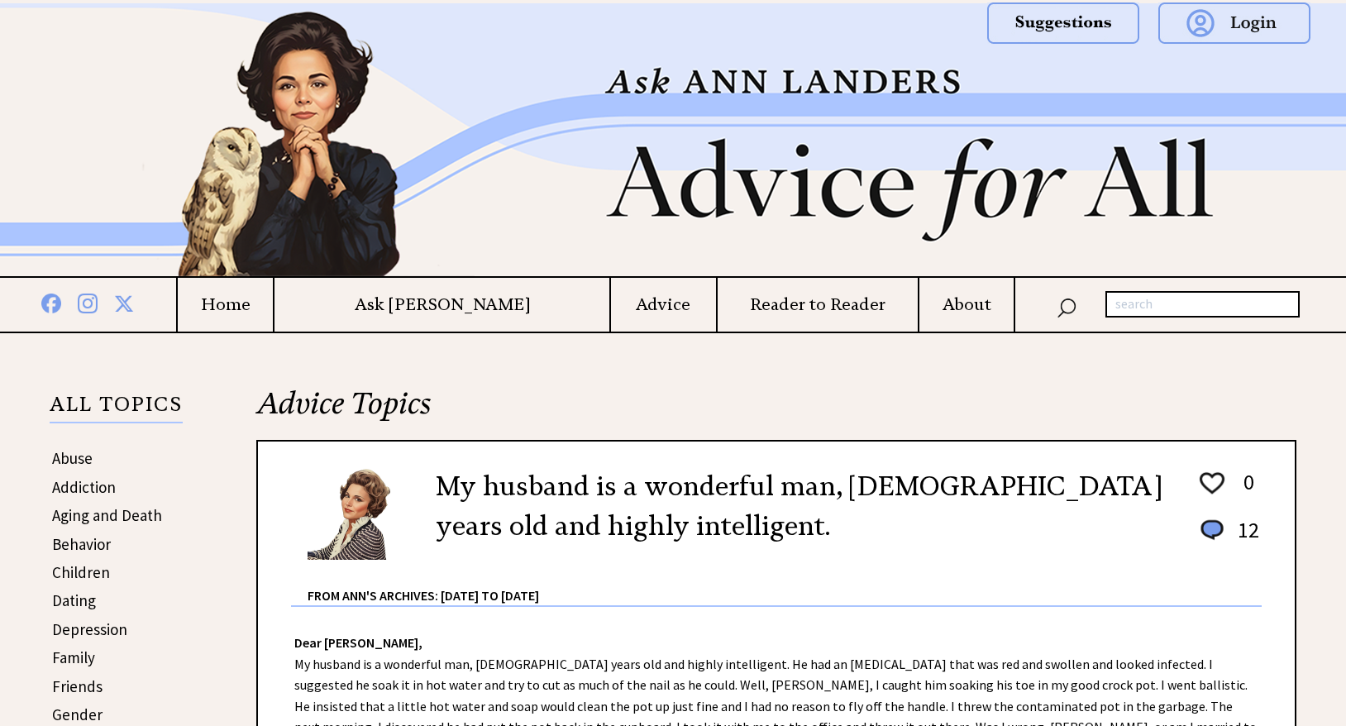
scroll to position [0, 0]
